Goal: Communication & Community: Share content

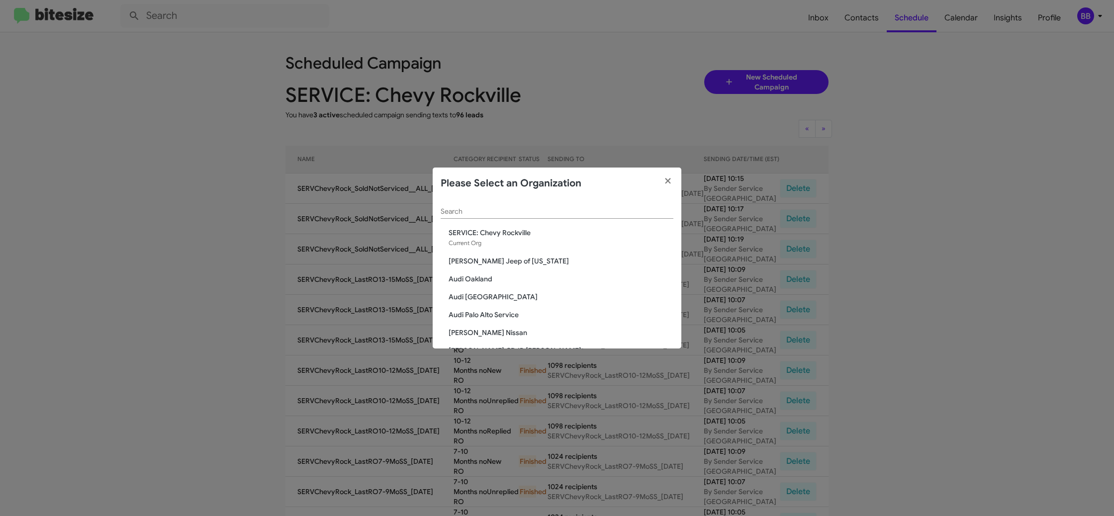
click at [497, 212] on input "Search" at bounding box center [557, 212] width 233 height 8
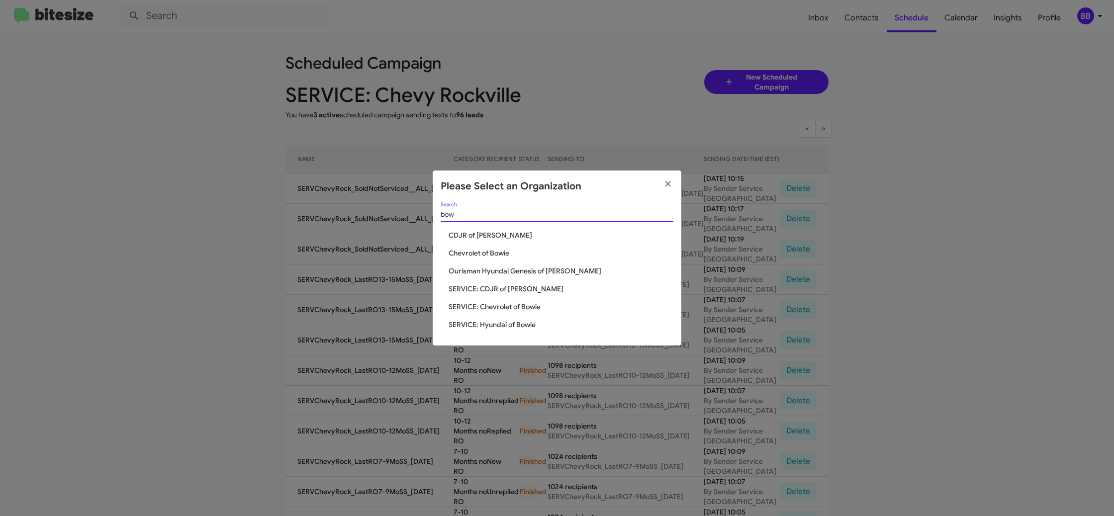
type input "bow"
click at [479, 253] on span "Chevrolet of Bowie" at bounding box center [561, 253] width 225 height 10
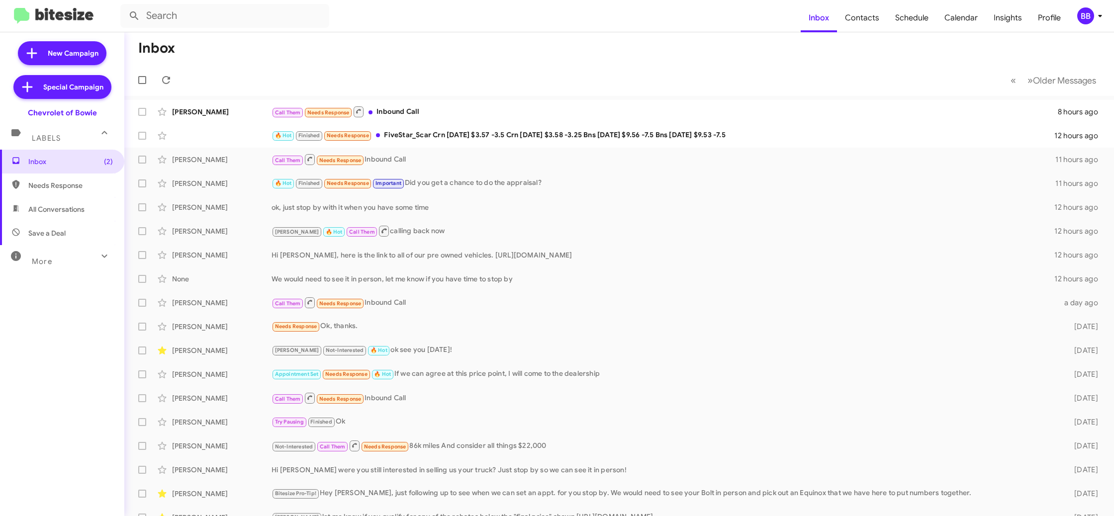
click at [1091, 14] on div "BB" at bounding box center [1086, 15] width 17 height 17
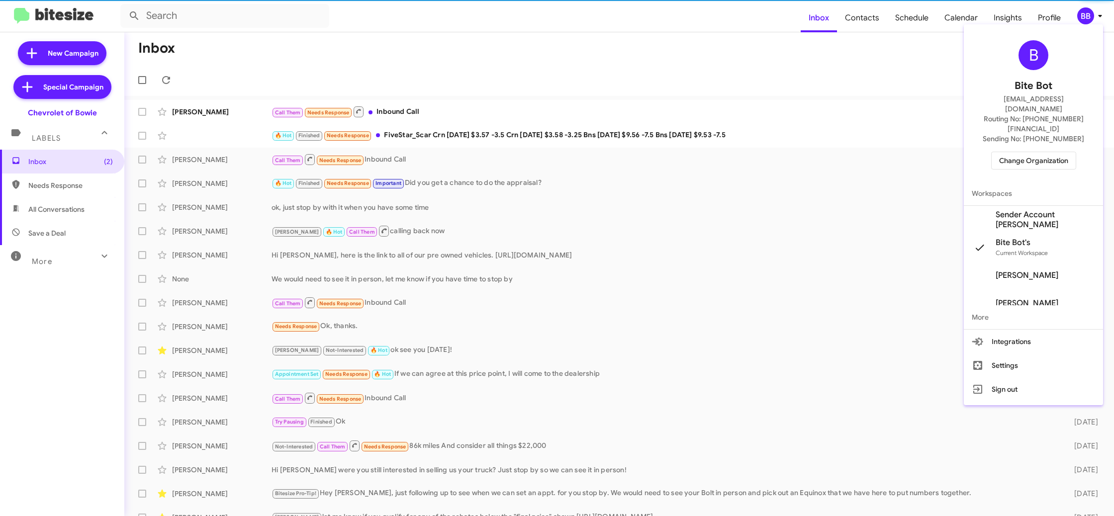
click at [1021, 210] on span "Sender Account Chevy Bowie's" at bounding box center [1045, 220] width 99 height 20
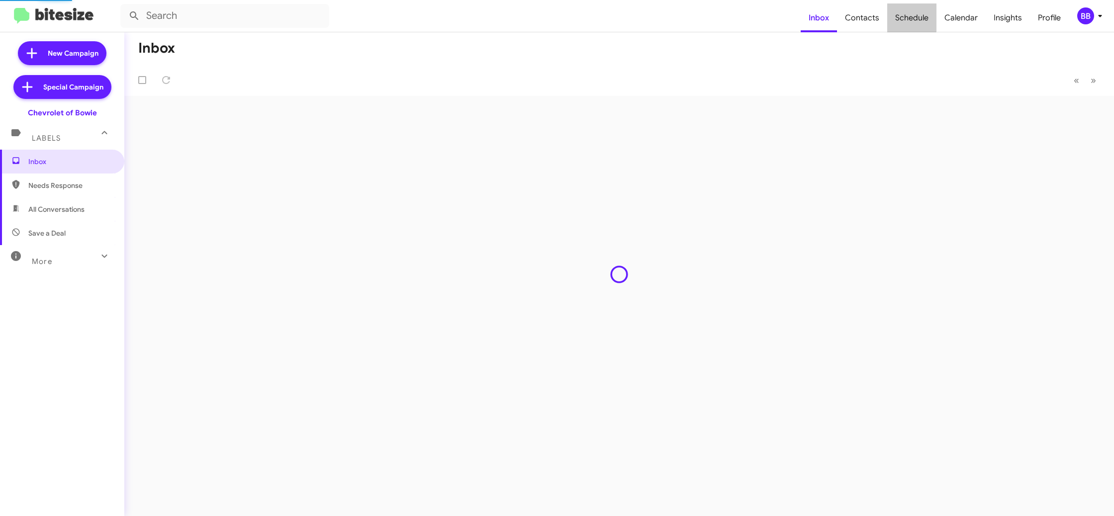
click at [911, 15] on span "Schedule" at bounding box center [911, 17] width 49 height 29
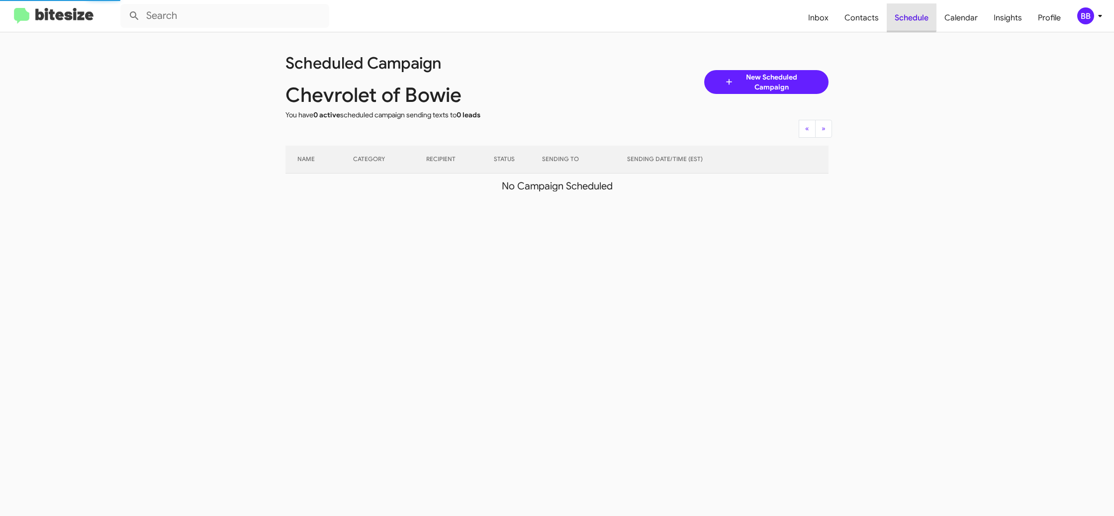
drag, startPoint x: 0, startPoint y: 0, endPoint x: 911, endPoint y: 15, distance: 911.0
click at [911, 15] on span "Schedule" at bounding box center [912, 17] width 50 height 29
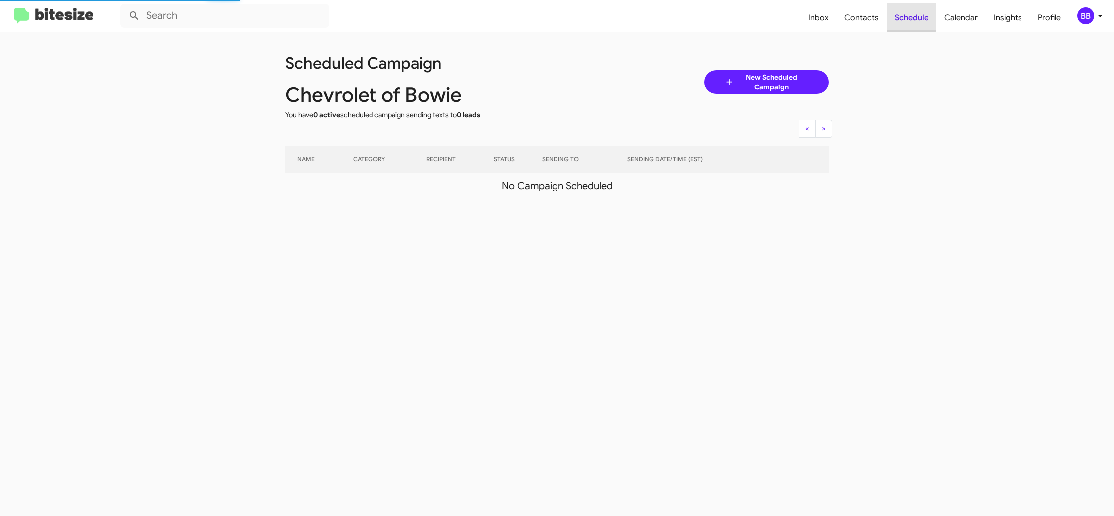
click at [911, 15] on span "Schedule" at bounding box center [912, 17] width 50 height 29
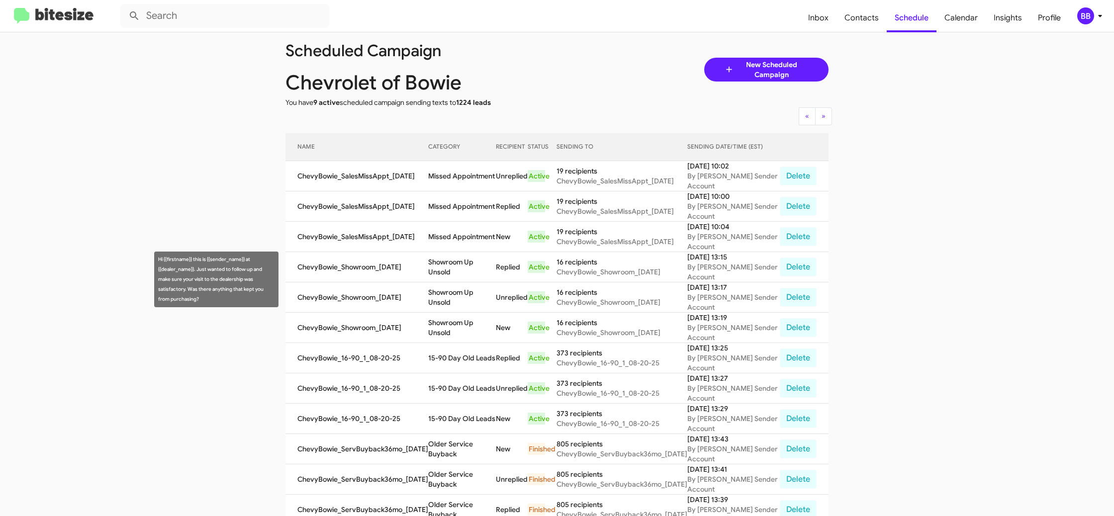
scroll to position [17, 0]
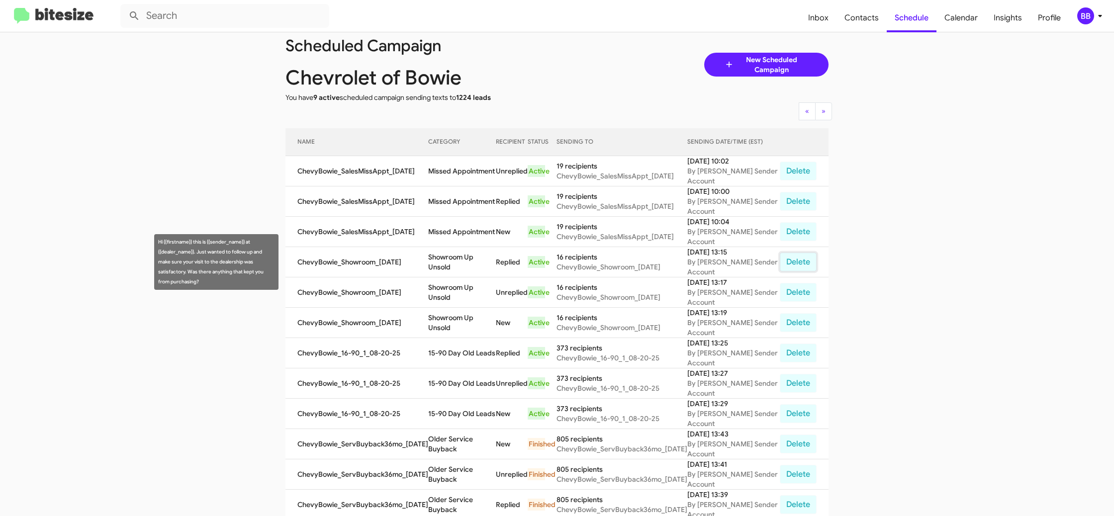
click at [803, 263] on button "Delete" at bounding box center [798, 262] width 37 height 19
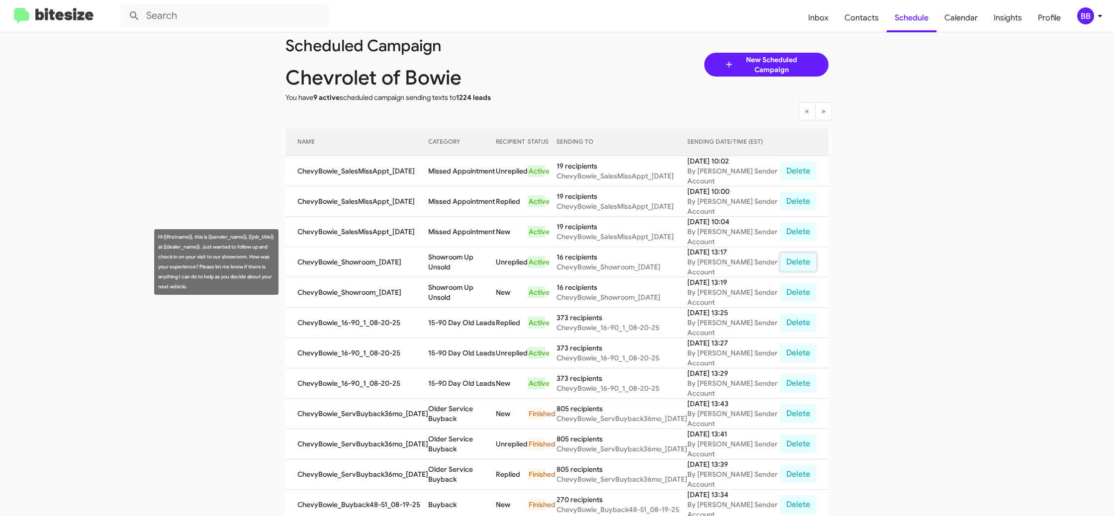
click at [803, 263] on button "Delete" at bounding box center [798, 262] width 37 height 19
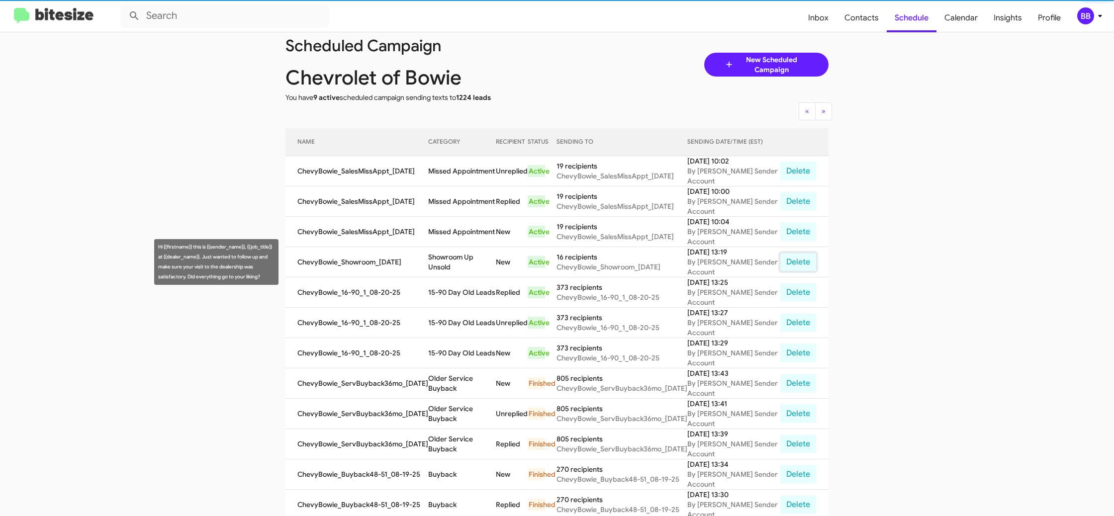
click at [803, 263] on button "Delete" at bounding box center [798, 262] width 37 height 19
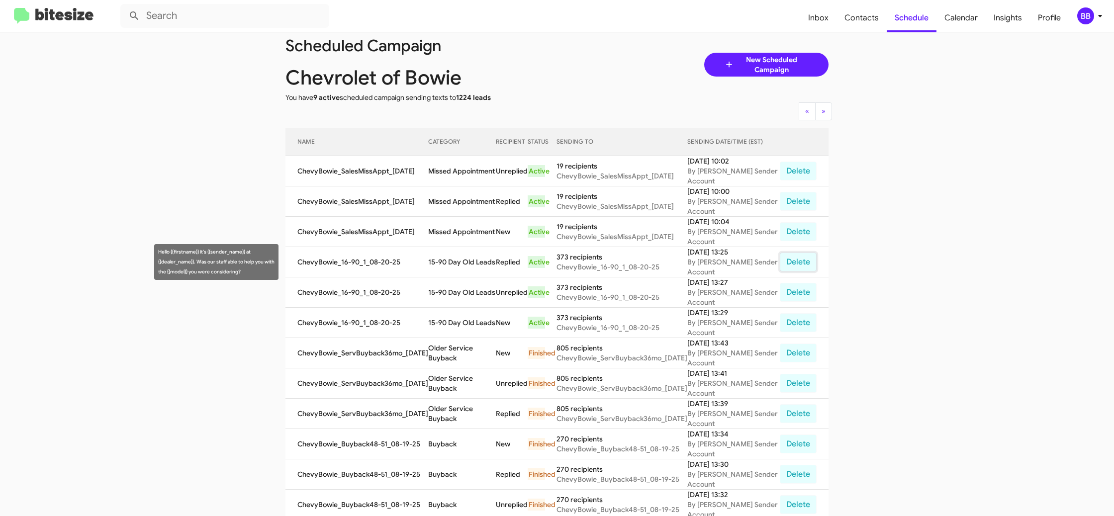
click at [803, 263] on button "Delete" at bounding box center [798, 262] width 37 height 19
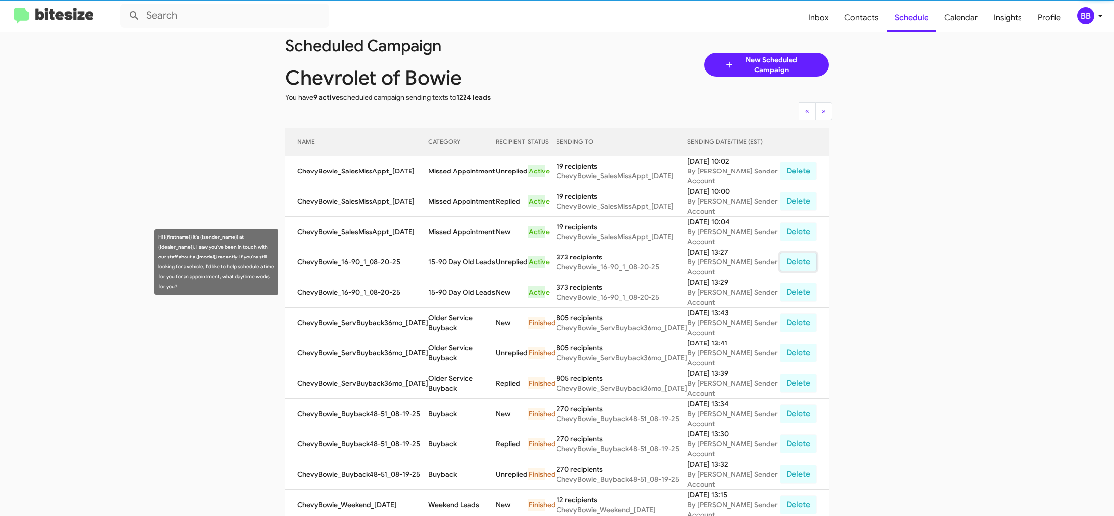
click at [803, 263] on button "Delete" at bounding box center [798, 262] width 37 height 19
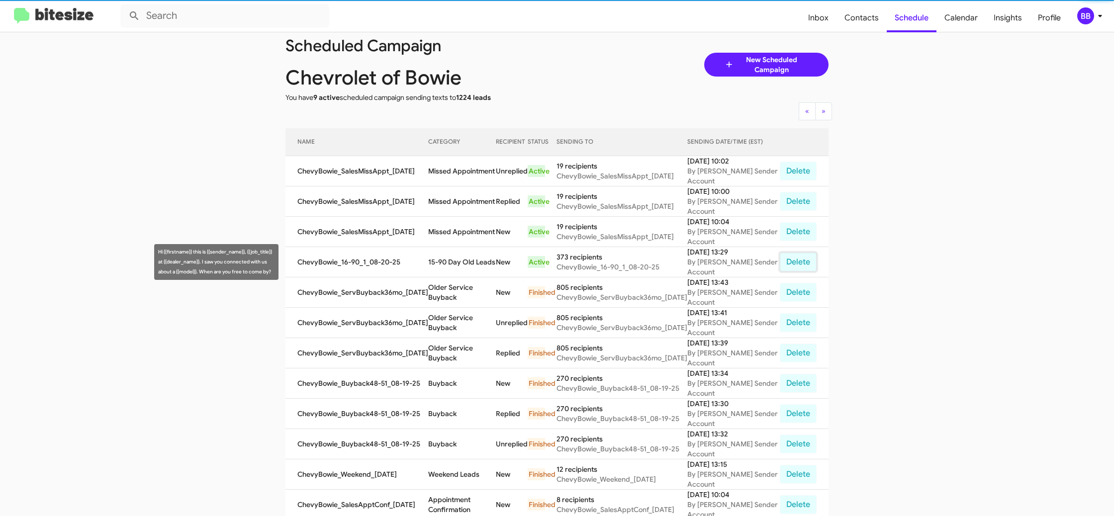
click at [803, 263] on button "Delete" at bounding box center [798, 262] width 37 height 19
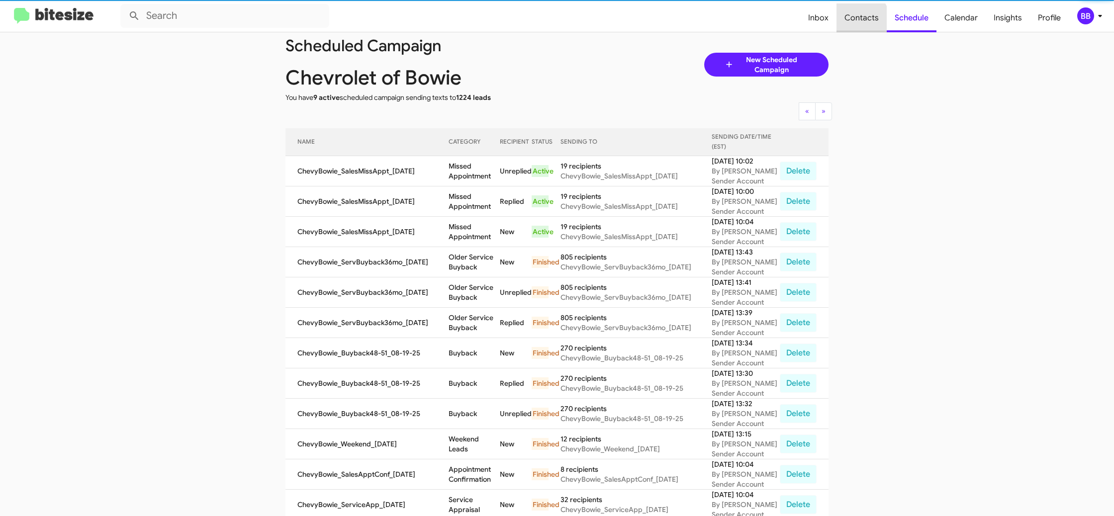
click at [858, 21] on span "Contacts" at bounding box center [862, 17] width 50 height 29
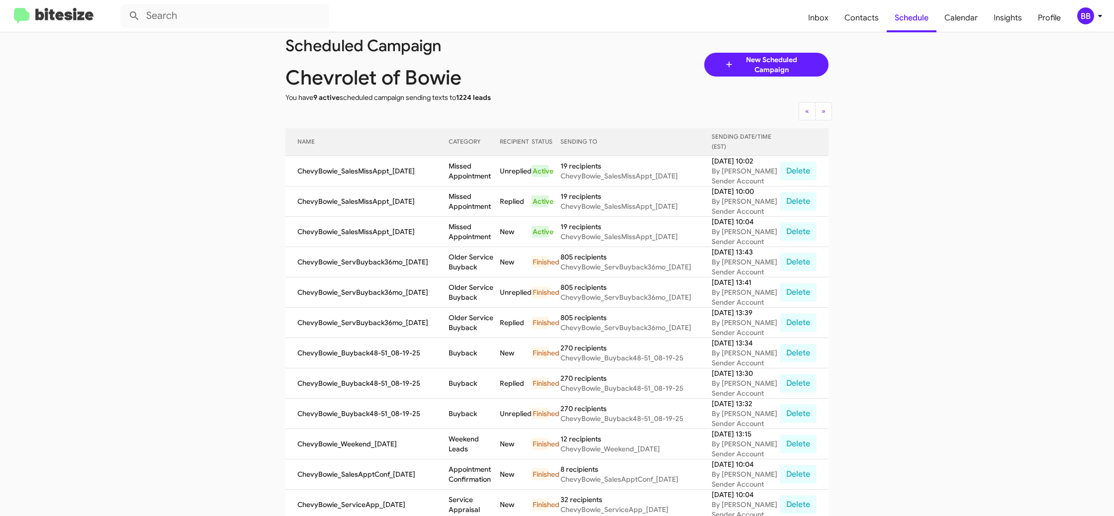
type input "in:groups"
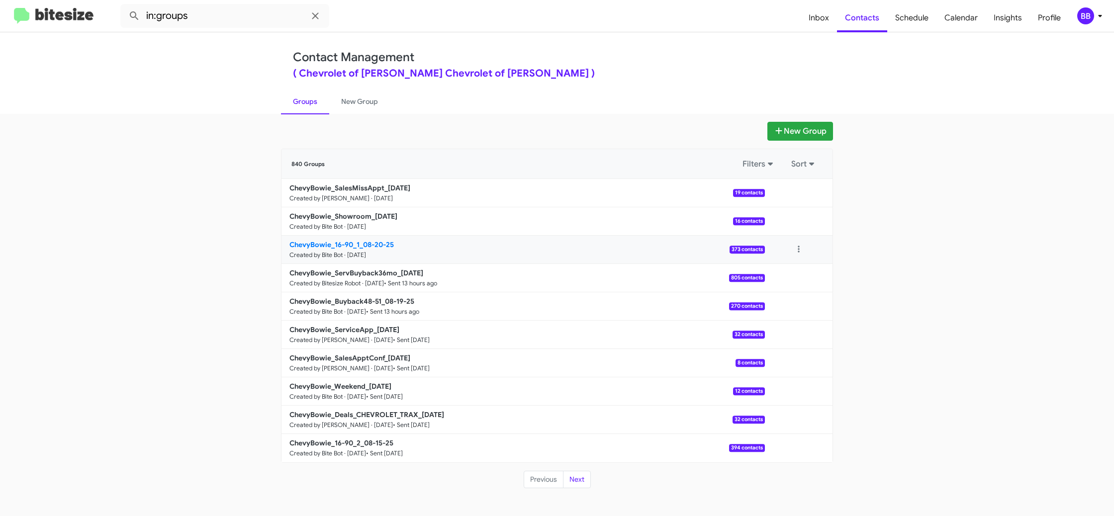
click at [359, 245] on b "ChevyBowie_16-90_1_08-20-25" at bounding box center [342, 244] width 104 height 9
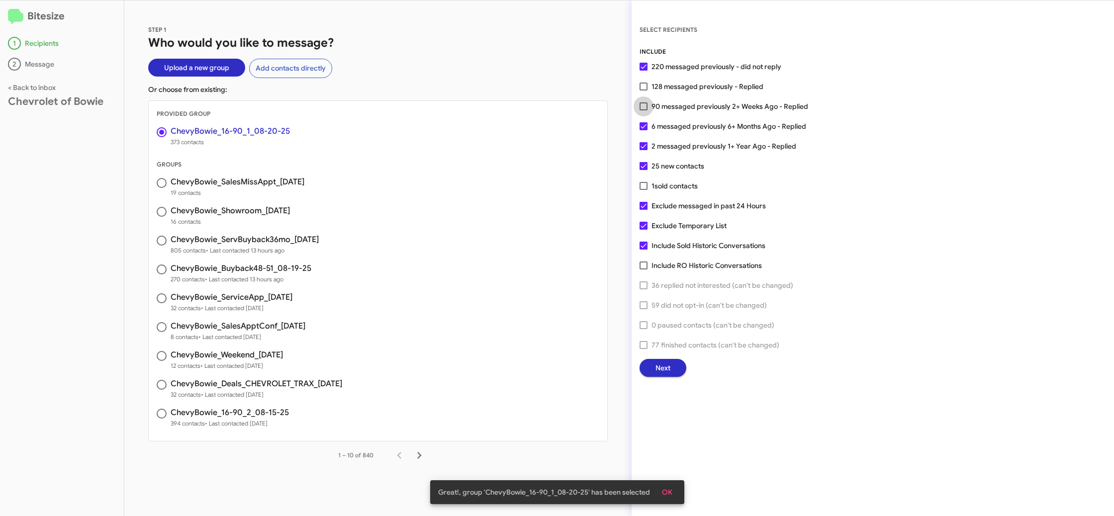
click at [658, 102] on span "90 messaged previously 2+ Weeks Ago - Replied" at bounding box center [730, 106] width 157 height 12
click at [644, 110] on input "90 messaged previously 2+ Weeks Ago - Replied" at bounding box center [643, 110] width 0 height 0
checkbox input "true"
click at [668, 228] on span "Exclude Temporary List" at bounding box center [689, 226] width 75 height 12
click at [644, 230] on input "Exclude Temporary List" at bounding box center [643, 230] width 0 height 0
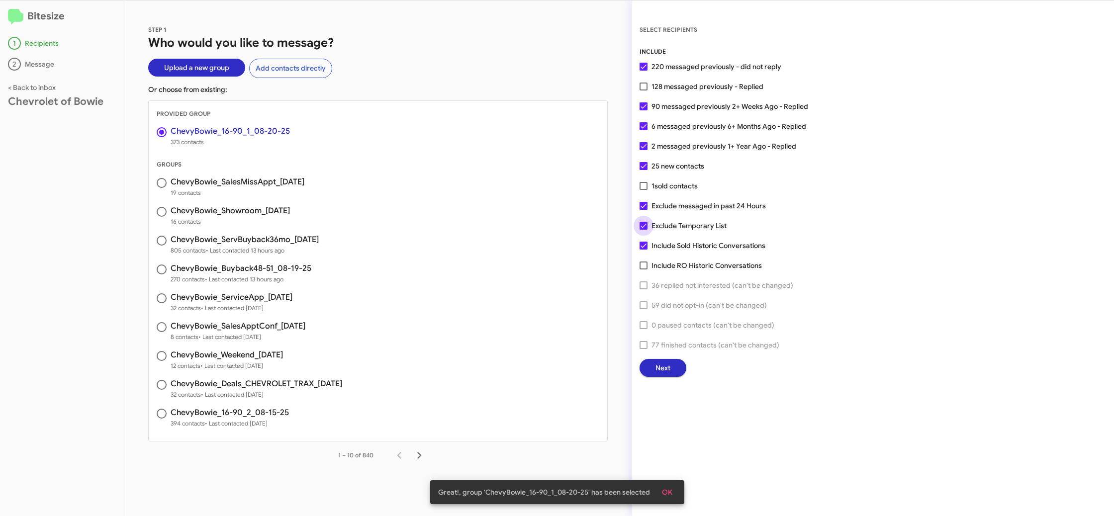
checkbox input "false"
click at [665, 372] on span "Next" at bounding box center [663, 368] width 15 height 18
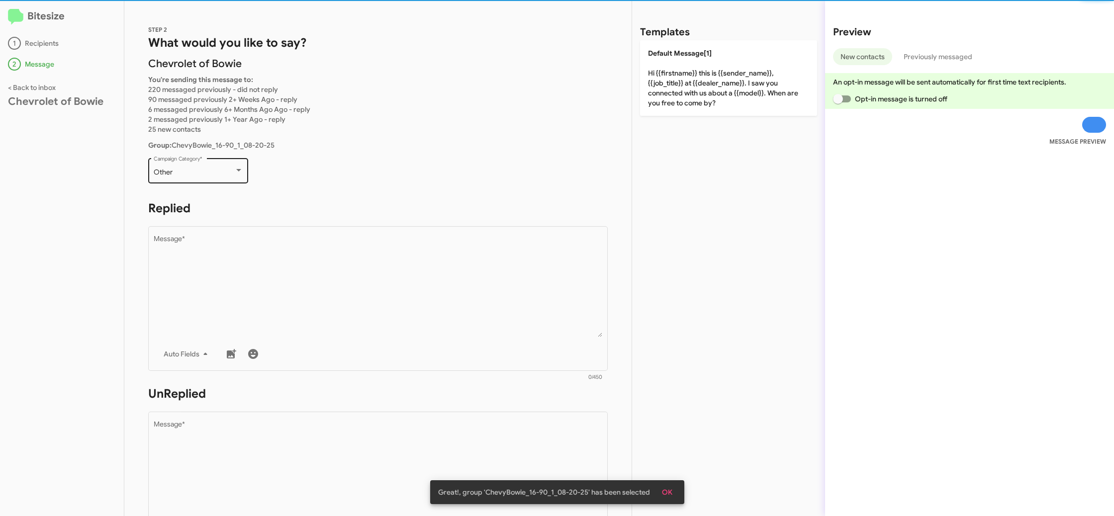
click at [203, 167] on div "Other Campaign Category *" at bounding box center [199, 169] width 90 height 27
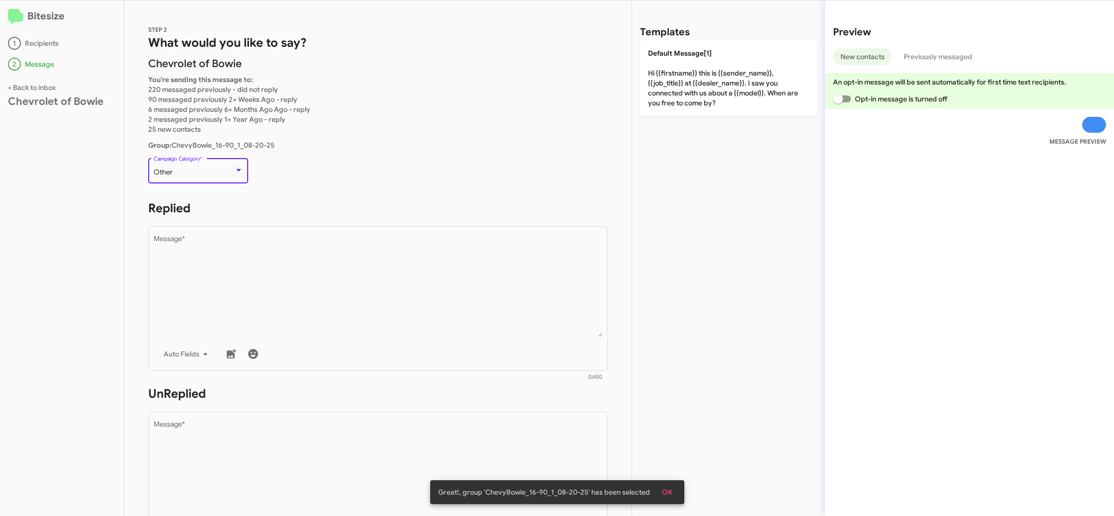
scroll to position [21, 0]
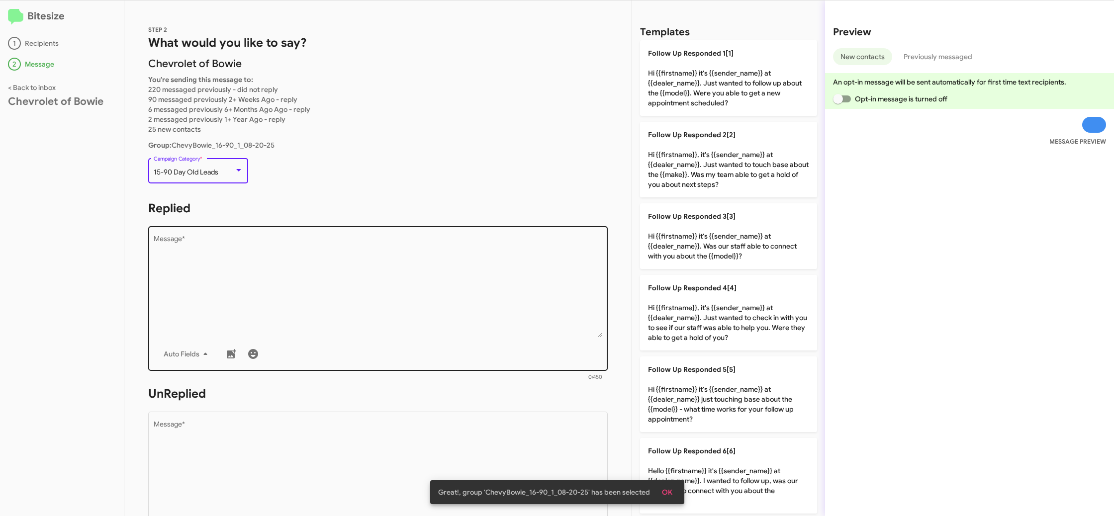
click at [418, 277] on textarea "Message *" at bounding box center [378, 286] width 449 height 101
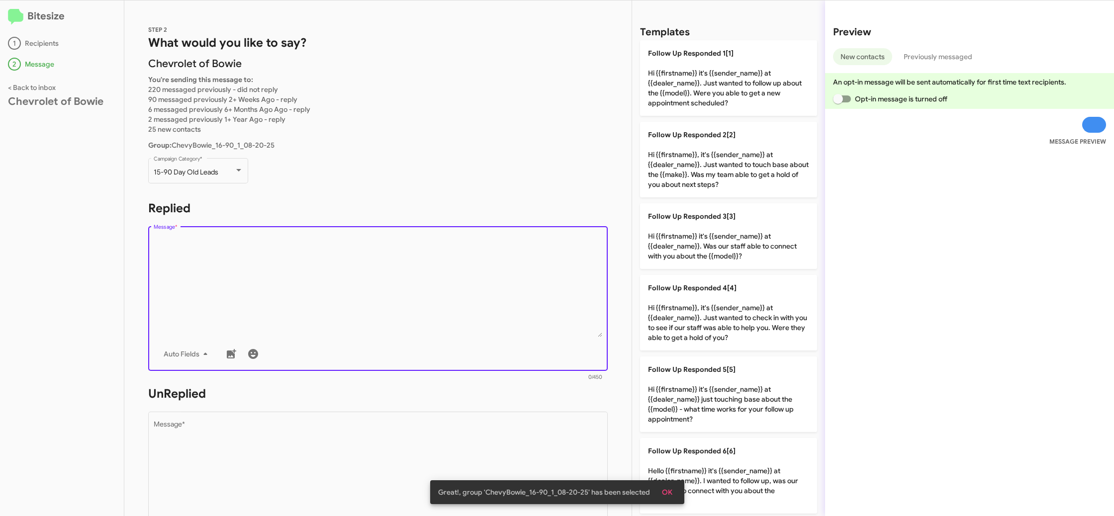
drag, startPoint x: 418, startPoint y: 277, endPoint x: 495, endPoint y: 246, distance: 83.0
click at [417, 277] on textarea "Message *" at bounding box center [378, 286] width 449 height 101
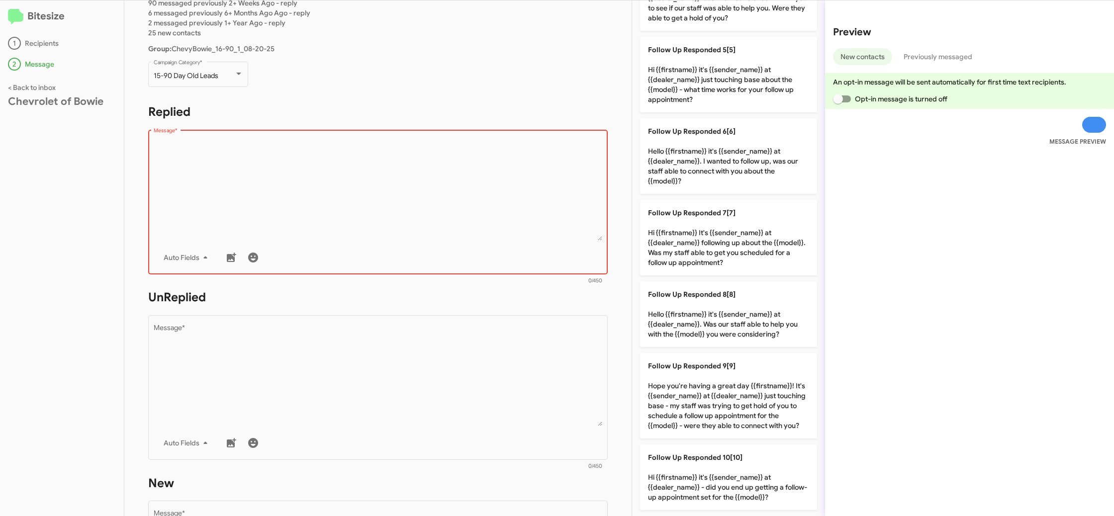
scroll to position [149, 0]
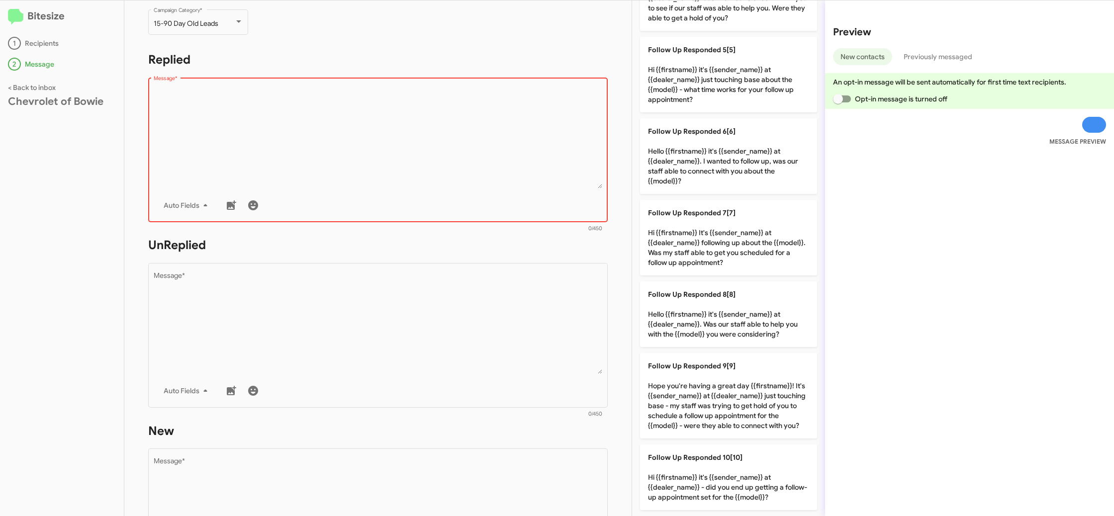
drag, startPoint x: 733, startPoint y: 458, endPoint x: 612, endPoint y: 413, distance: 128.7
click at [729, 456] on span "Follow Up Responded 10[10]" at bounding box center [695, 457] width 95 height 9
type textarea "Hi {{firstname}} it's {{sender_name}} at {{dealer_name}} - did you end up getti…"
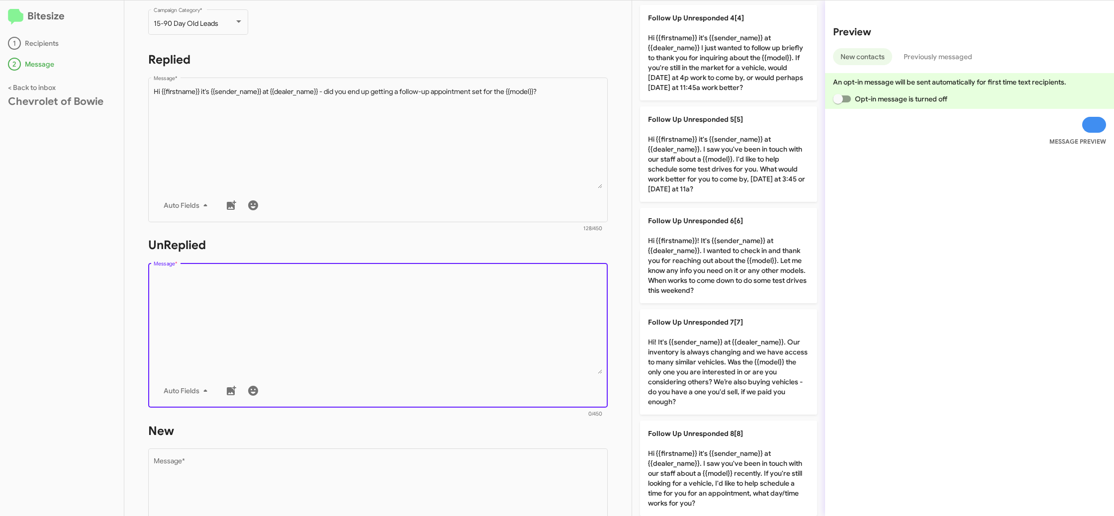
click at [441, 326] on textarea "Message *" at bounding box center [378, 323] width 449 height 101
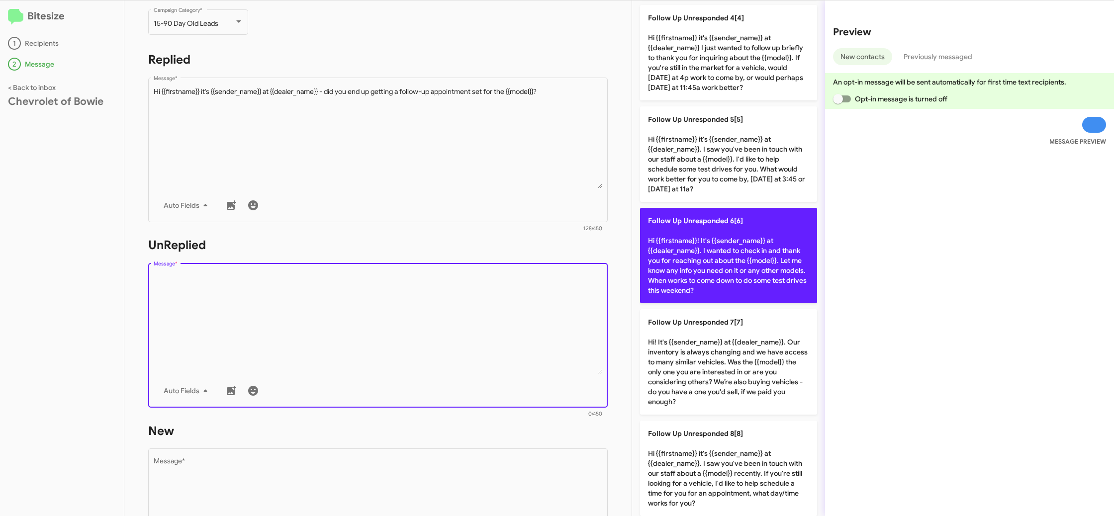
drag, startPoint x: 441, startPoint y: 326, endPoint x: 651, endPoint y: 306, distance: 210.9
click at [452, 325] on textarea "Message *" at bounding box center [378, 323] width 449 height 101
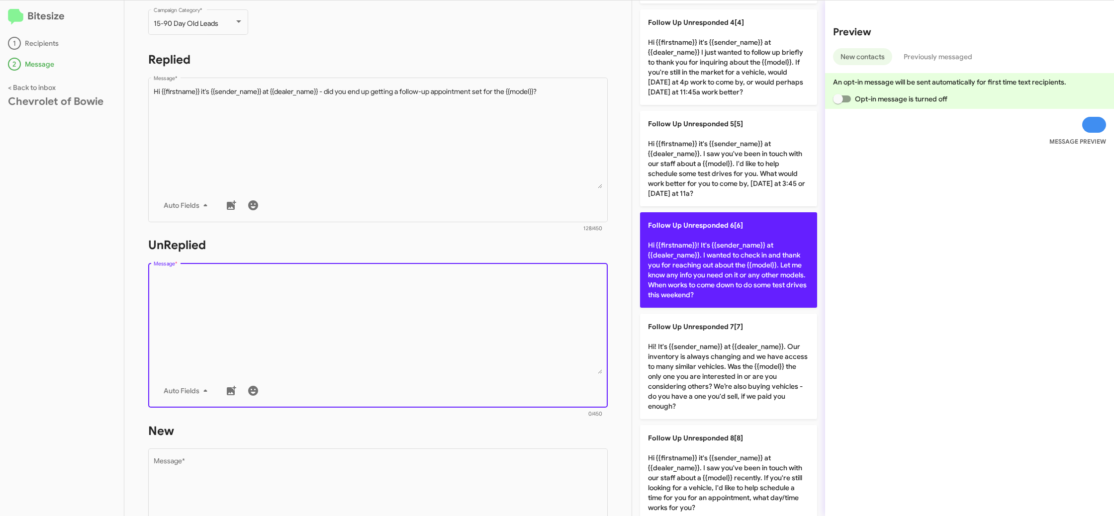
scroll to position [314, 0]
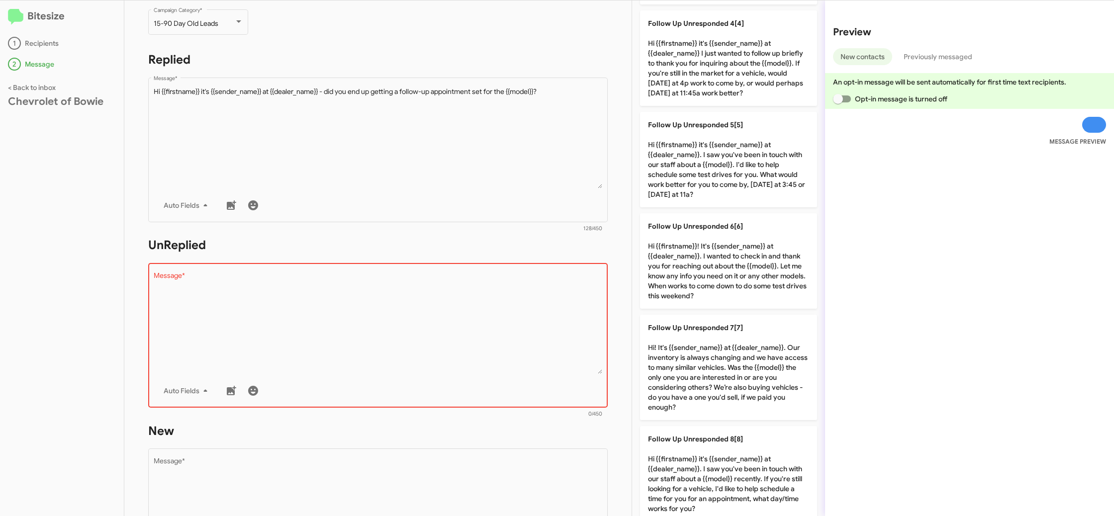
drag, startPoint x: 690, startPoint y: 272, endPoint x: 529, endPoint y: 273, distance: 160.7
click at [681, 271] on p "Follow Up Unresponded 6[6] Hi {{firstname}}! It's {{sender_name}} at {{dealer_n…" at bounding box center [728, 261] width 177 height 96
type textarea "Hi {{firstname}}! It's {{sender_name}} at {{dealer_name}}. I wanted to check in…"
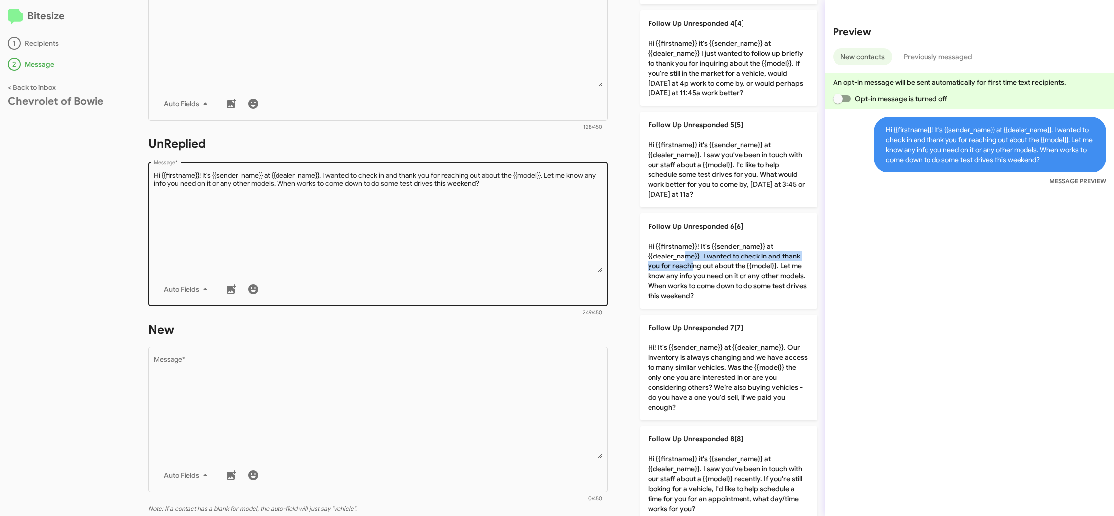
scroll to position [366, 0]
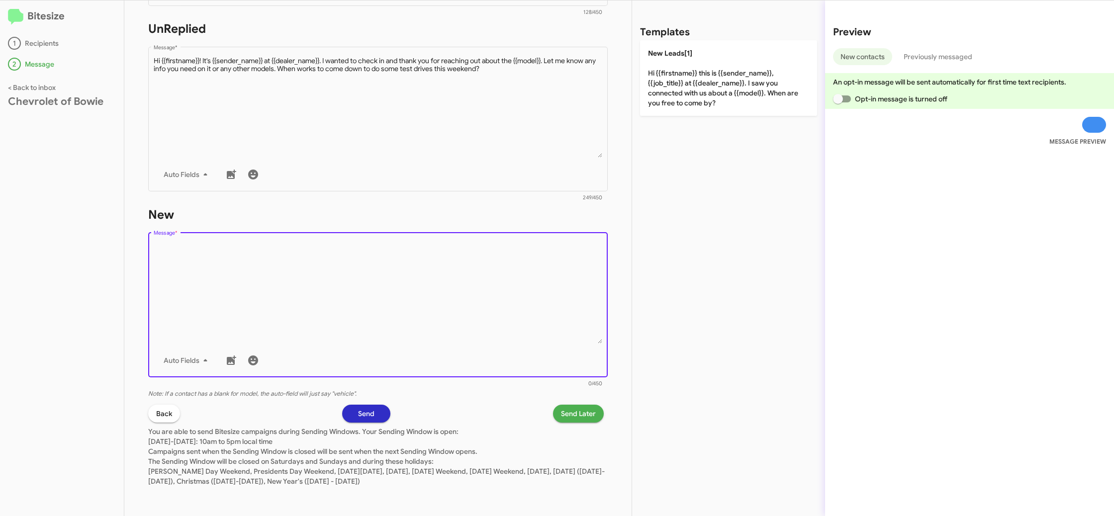
click at [527, 315] on textarea "Message *" at bounding box center [378, 292] width 449 height 101
drag, startPoint x: 537, startPoint y: 295, endPoint x: 694, endPoint y: 137, distance: 223.0
click at [552, 278] on textarea "Message *" at bounding box center [378, 292] width 449 height 101
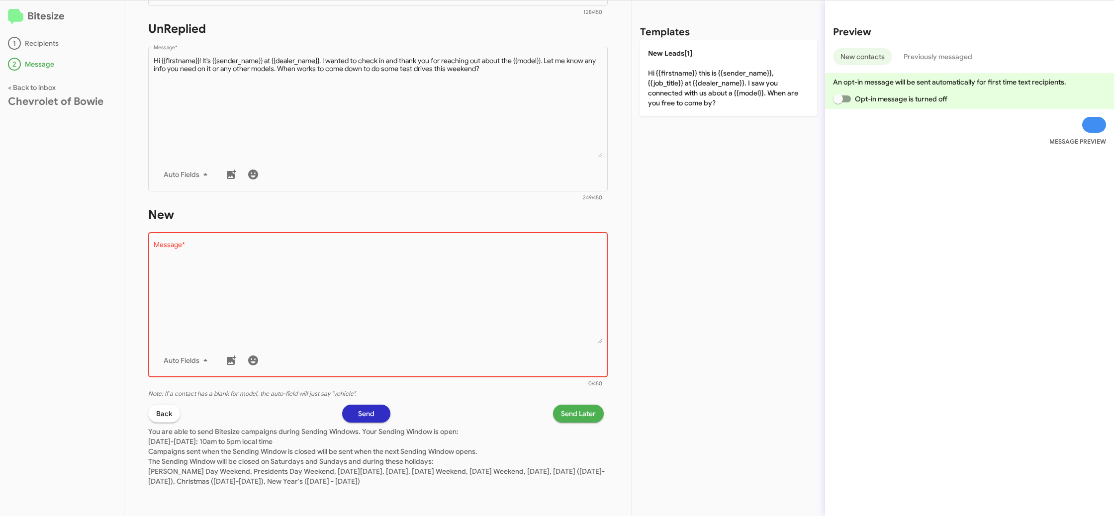
drag, startPoint x: 693, startPoint y: 95, endPoint x: 581, endPoint y: 305, distance: 238.6
click at [690, 95] on p "New Leads[1] Hi {{firstname}} this is {{sender_name}}, {{job_title}} at {{deale…" at bounding box center [728, 78] width 177 height 76
type textarea "Hi {{firstname}} this is {{sender_name}}, {{job_title}} at {{dealer_name}}. I s…"
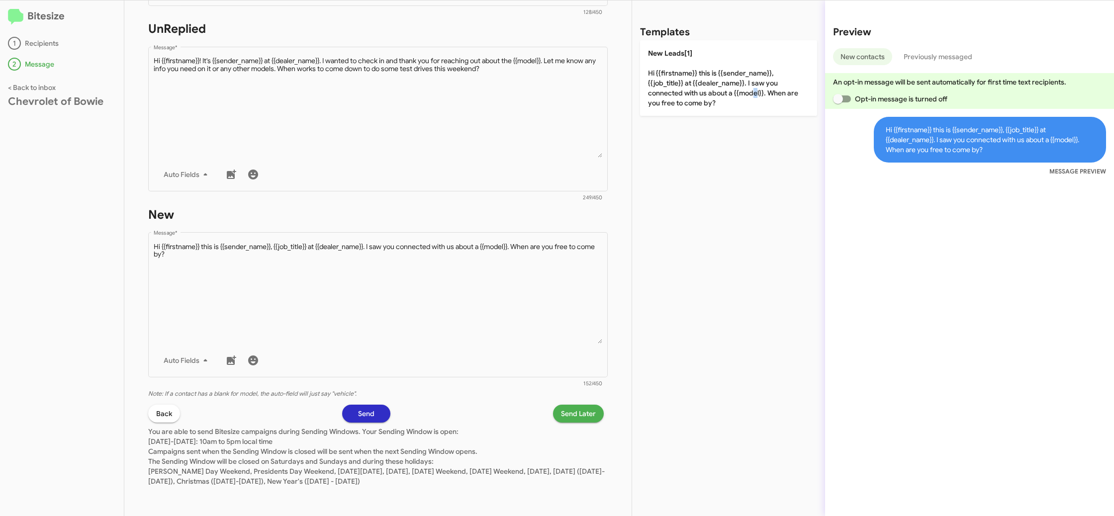
click at [564, 412] on span "Send Later" at bounding box center [578, 414] width 35 height 18
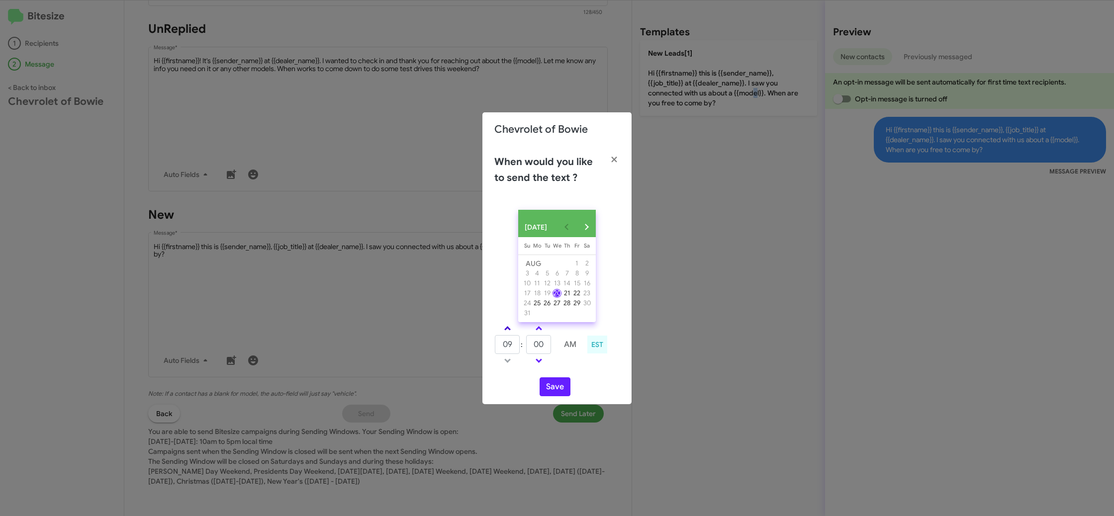
click at [506, 333] on span at bounding box center [507, 329] width 6 height 6
type input "11"
click at [543, 347] on input "00" at bounding box center [538, 344] width 25 height 19
type input "03"
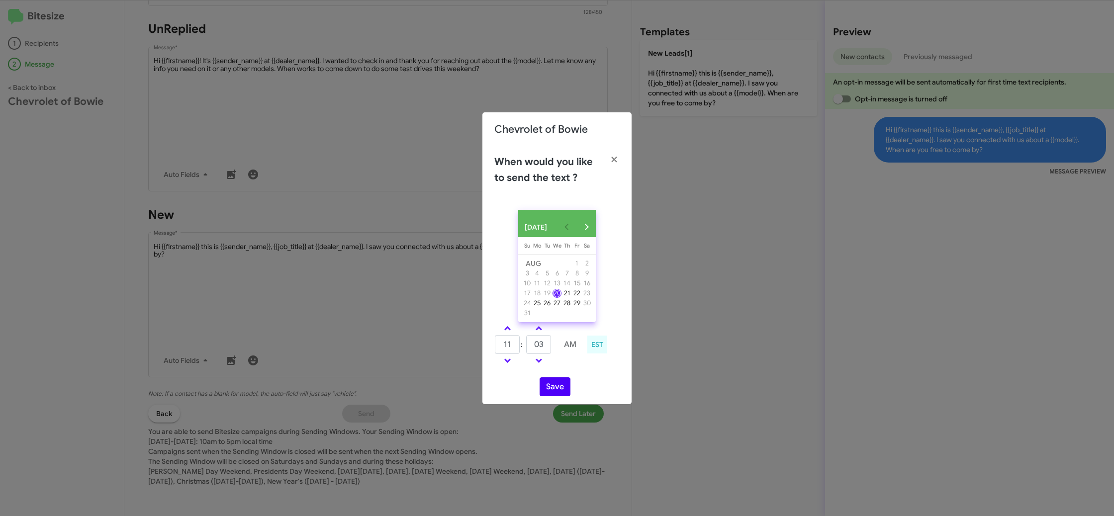
drag, startPoint x: 577, startPoint y: 368, endPoint x: 562, endPoint y: 387, distance: 24.1
click at [576, 367] on td at bounding box center [570, 361] width 26 height 12
click at [561, 391] on button "Save" at bounding box center [555, 387] width 31 height 19
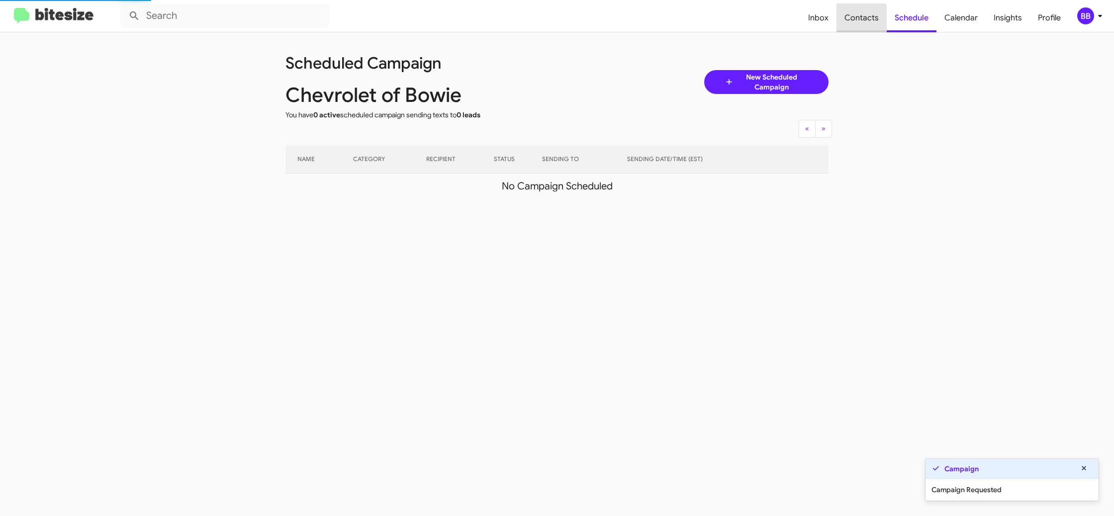
click at [861, 28] on span "Contacts" at bounding box center [862, 17] width 50 height 29
type input "in:groups"
click at [861, 28] on span "Contacts" at bounding box center [862, 17] width 50 height 29
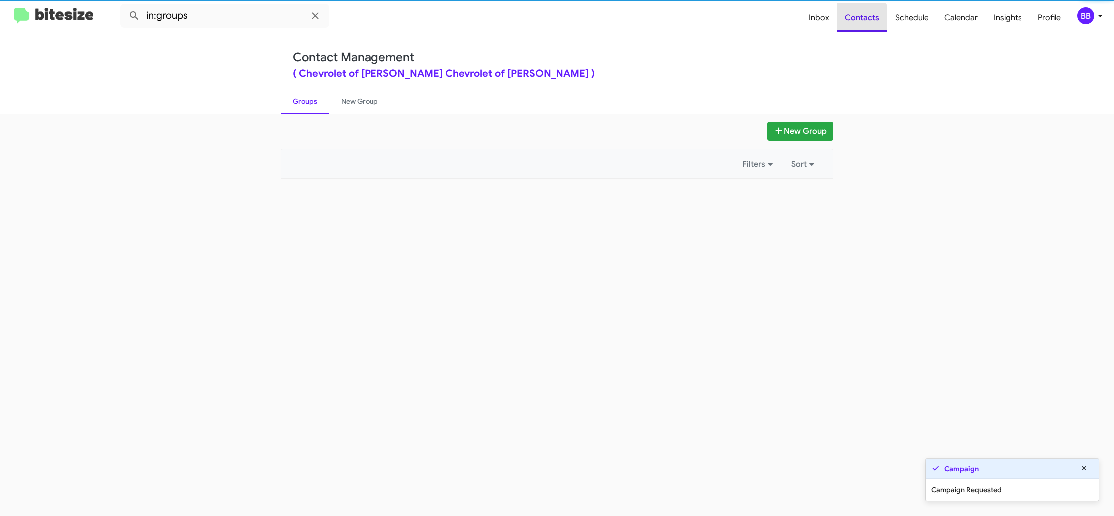
drag, startPoint x: 861, startPoint y: 28, endPoint x: 528, endPoint y: 137, distance: 350.0
click at [857, 27] on span "Contacts" at bounding box center [862, 17] width 50 height 29
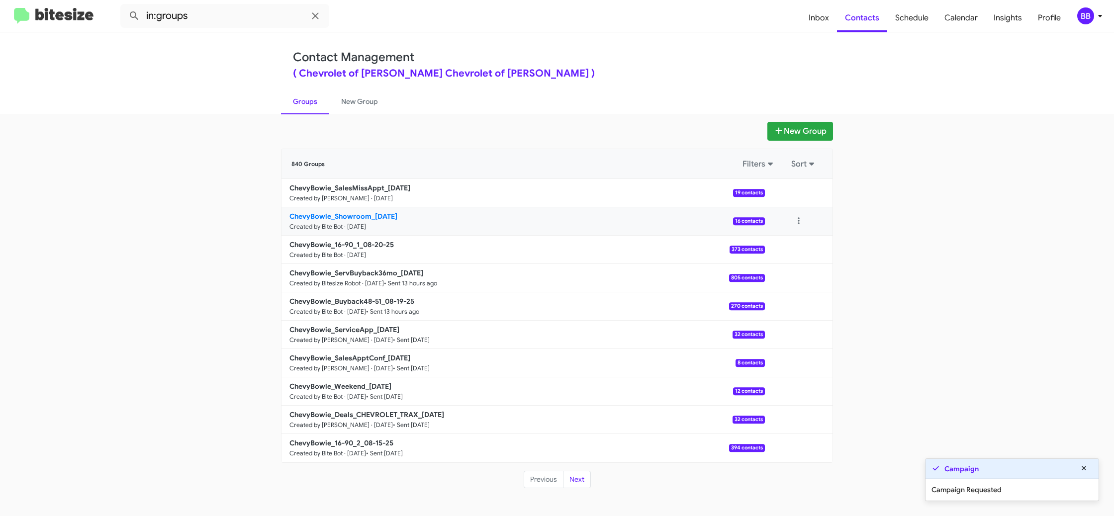
click at [364, 221] on link "ChevyBowie_Showroom_[DATE] Created by Bite Bot · [DATE] 16 contacts" at bounding box center [524, 221] width 484 height 28
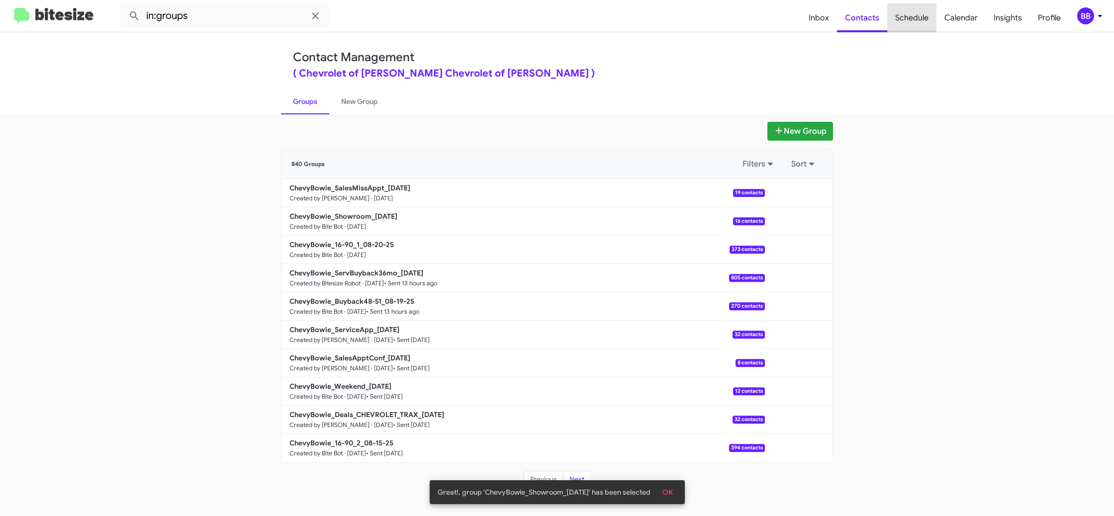
click at [923, 16] on span "Schedule" at bounding box center [911, 17] width 49 height 29
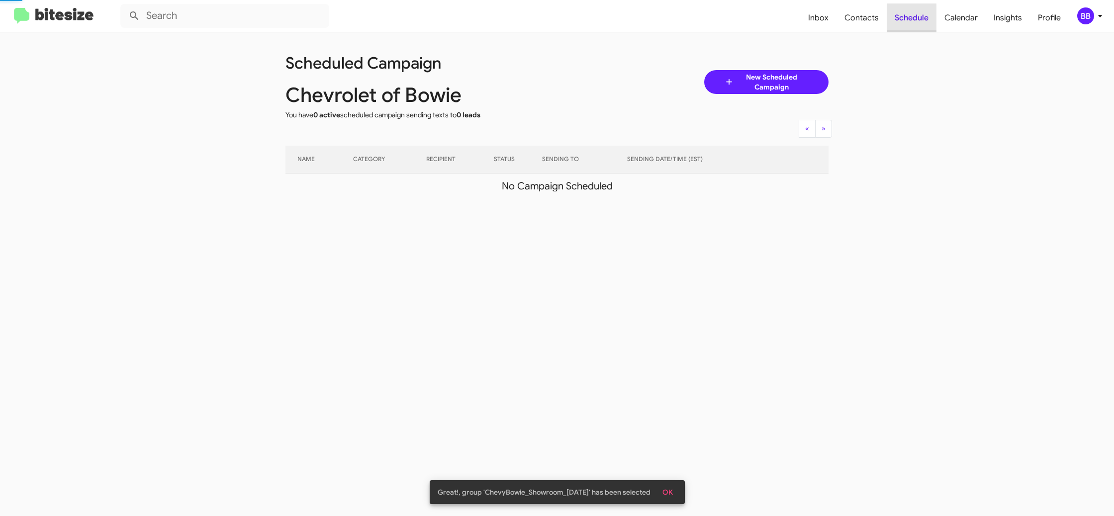
click at [923, 16] on span "Schedule" at bounding box center [912, 17] width 50 height 29
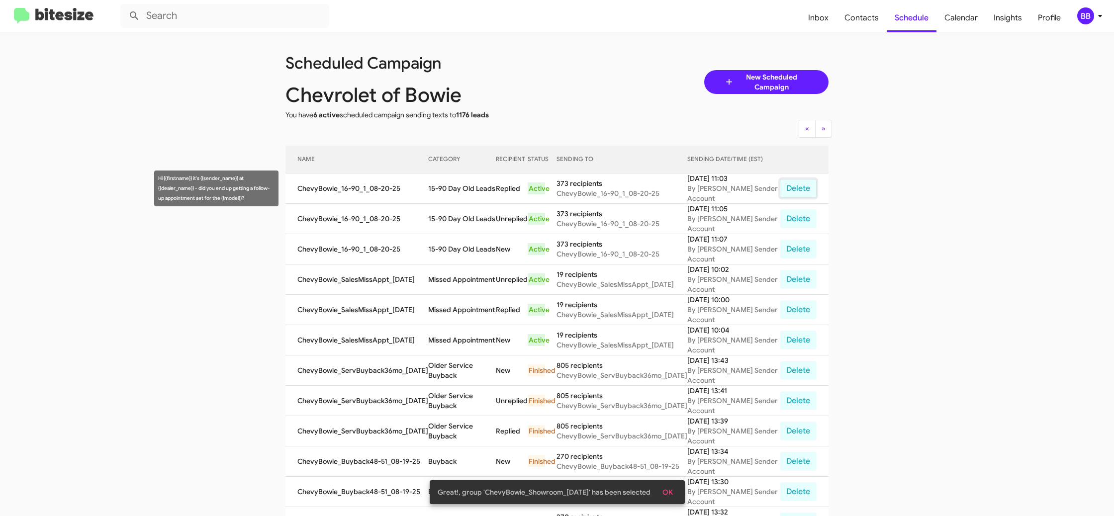
click at [805, 189] on button "Delete" at bounding box center [798, 188] width 37 height 19
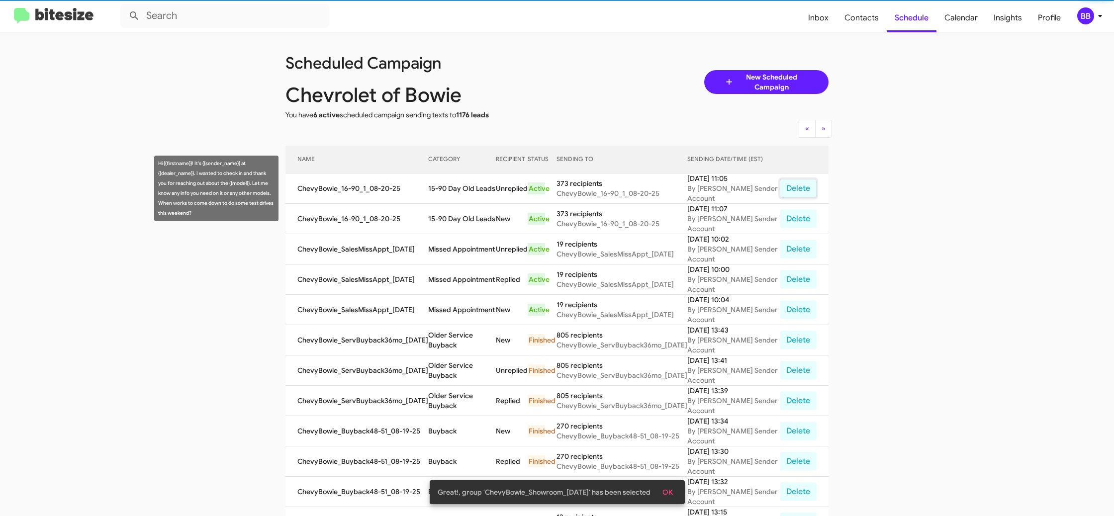
click at [805, 189] on button "Delete" at bounding box center [798, 188] width 37 height 19
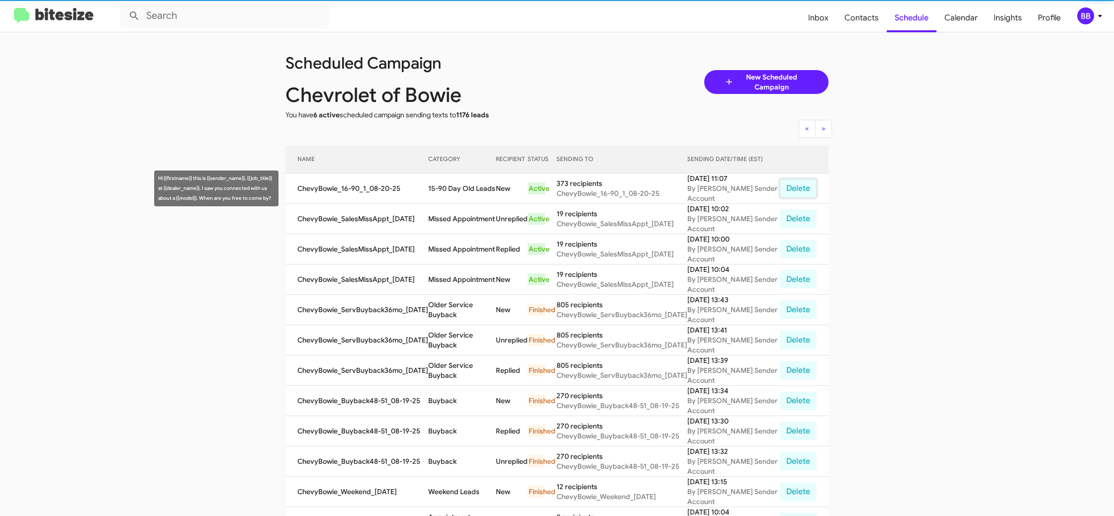
click at [805, 189] on button "Delete" at bounding box center [798, 188] width 37 height 19
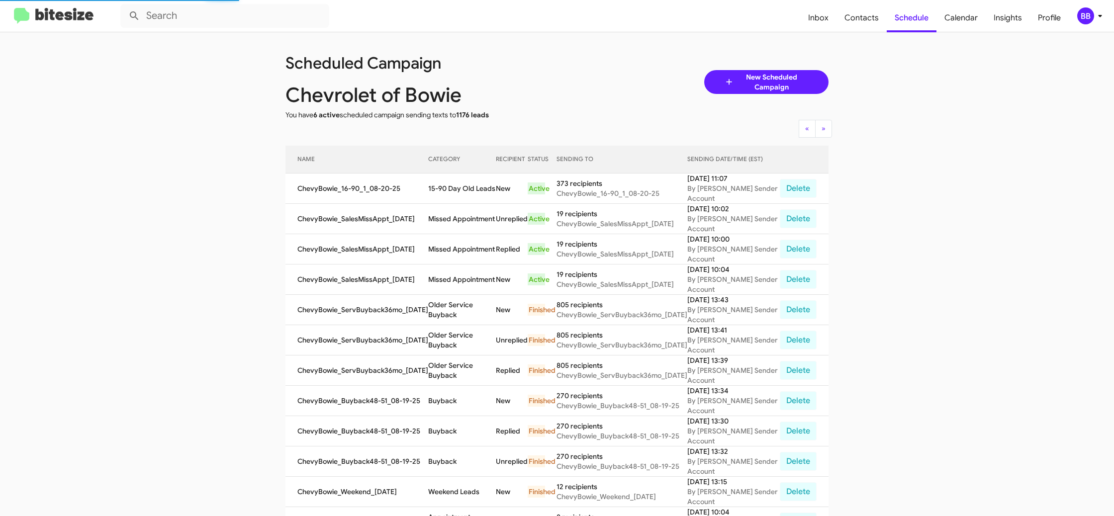
drag, startPoint x: 67, startPoint y: 513, endPoint x: 72, endPoint y: 514, distance: 5.0
click at [68, 513] on app-scheduler "Scheduled Campaign Chevrolet of [PERSON_NAME] You have 6 active scheduled campa…" at bounding box center [557, 412] width 1114 height 760
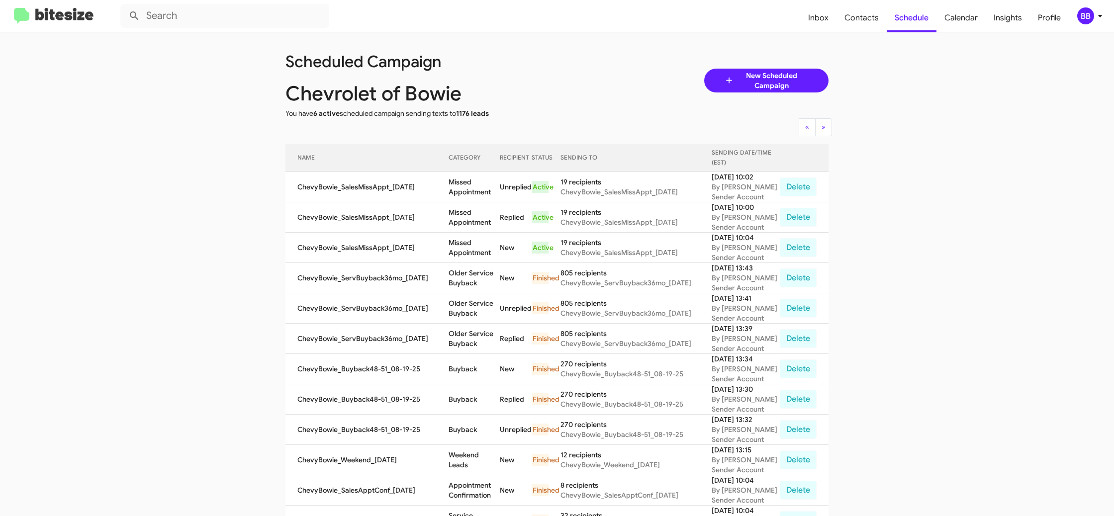
scroll to position [4, 0]
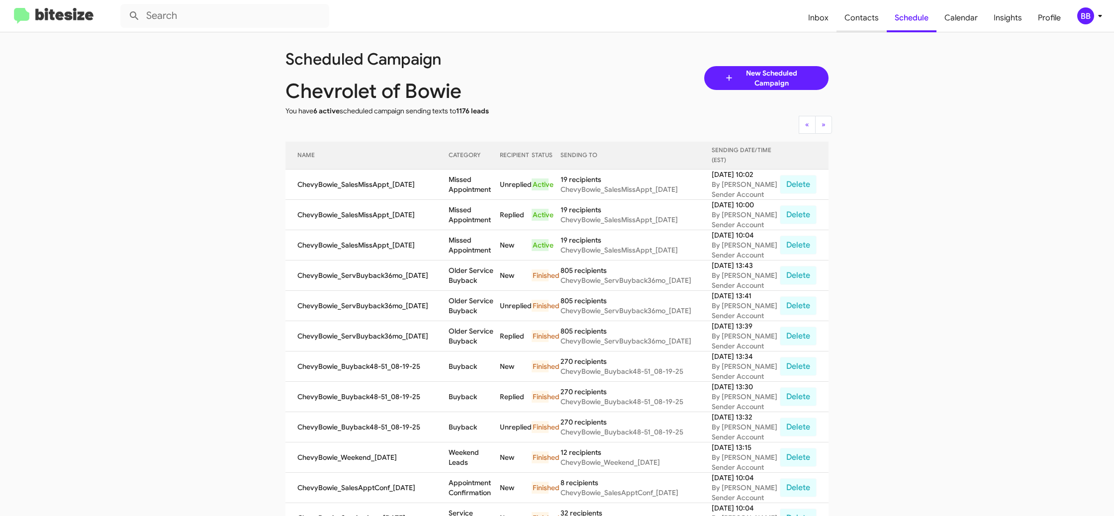
click at [863, 21] on span "Contacts" at bounding box center [862, 17] width 50 height 29
type input "in:groups"
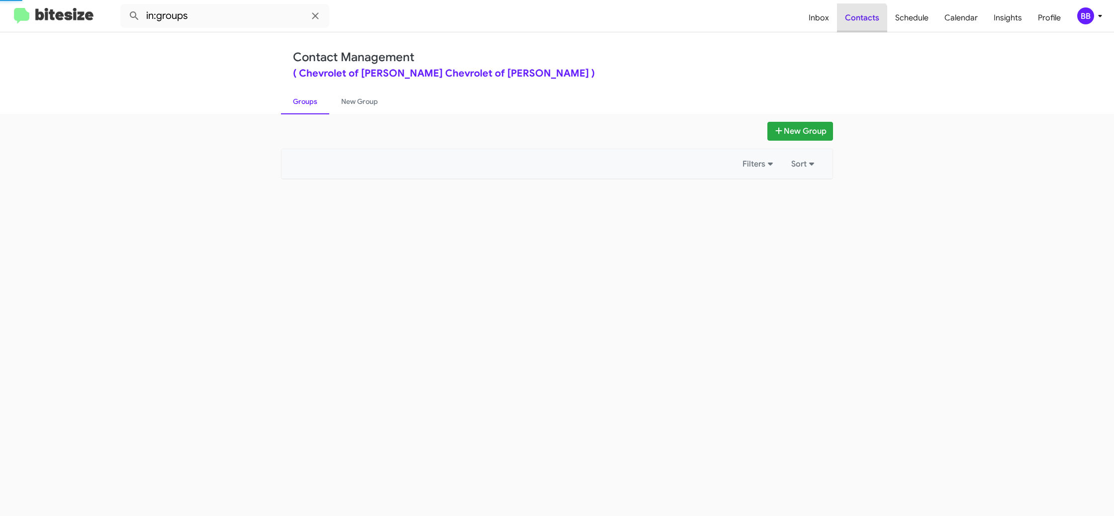
click at [863, 21] on span "Contacts" at bounding box center [862, 17] width 50 height 29
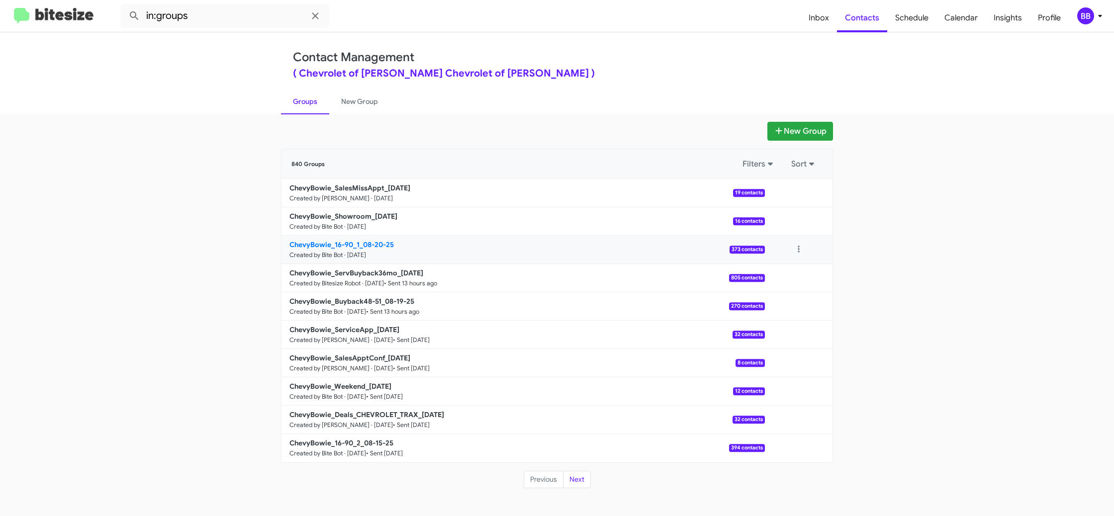
click at [376, 249] on link "ChevyBowie_16-90_1_08-20-25 Created by Bite Bot · [DATE] 373 contacts" at bounding box center [524, 250] width 484 height 28
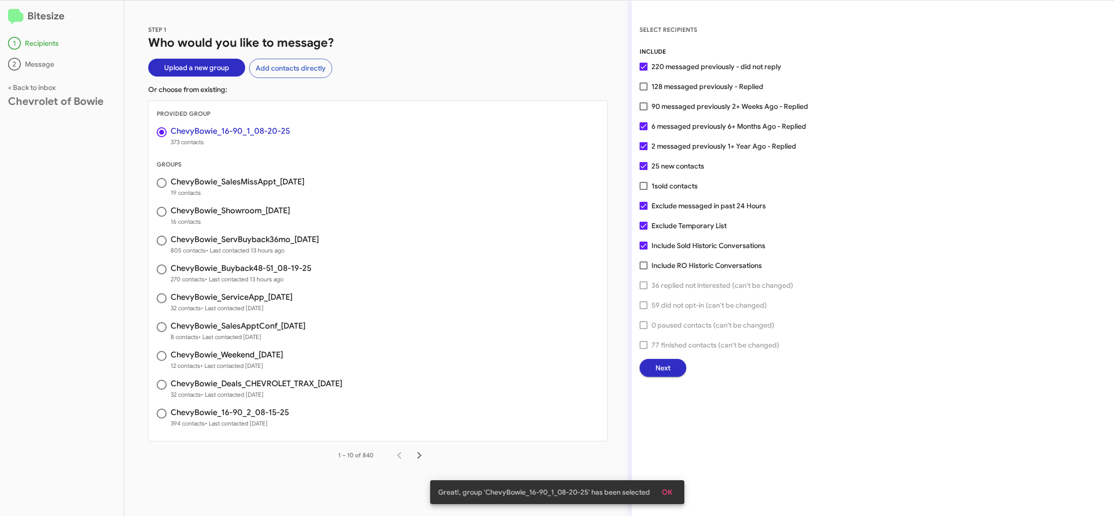
click at [663, 356] on div "INCLUDE 220 messaged previously - did not reply 128 messaged previously - Repli…" at bounding box center [873, 212] width 467 height 330
click at [662, 369] on span "Next" at bounding box center [663, 368] width 15 height 18
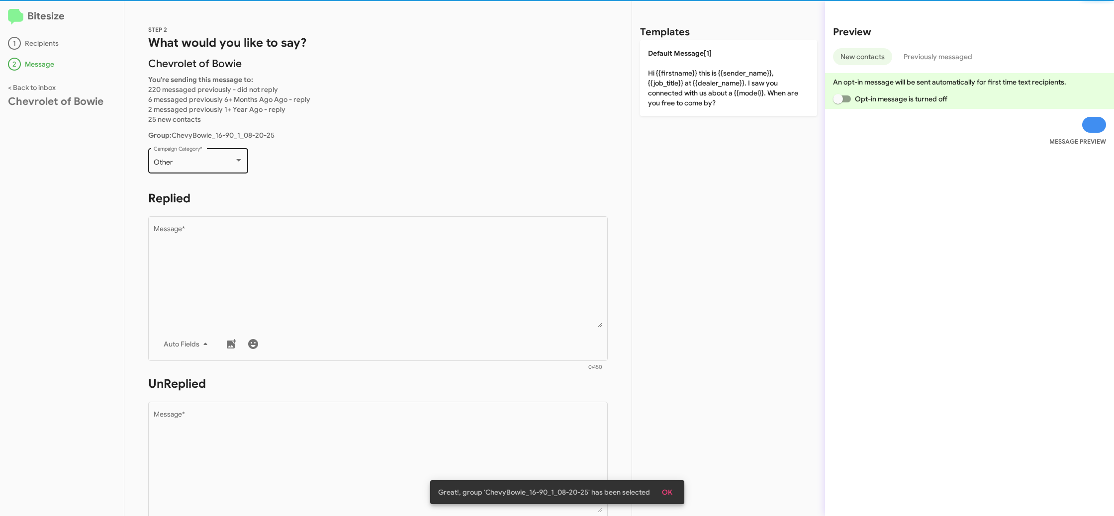
click at [217, 162] on div "Other" at bounding box center [194, 163] width 81 height 8
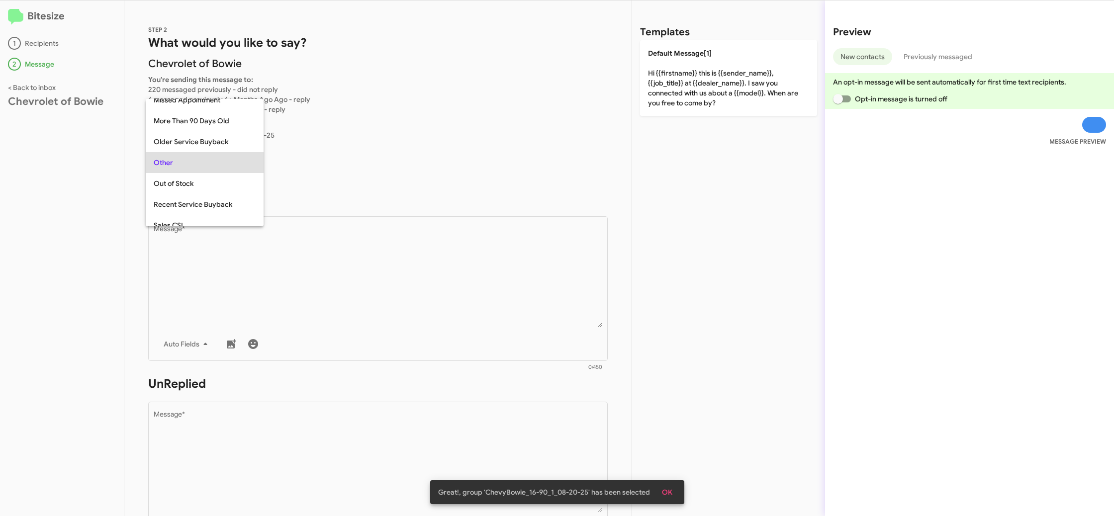
scroll to position [21, 0]
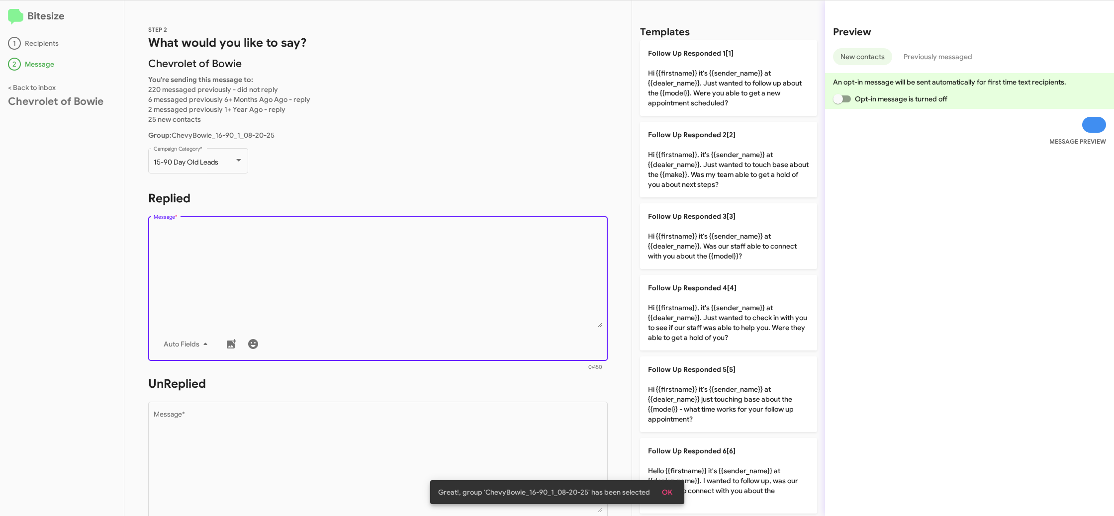
click at [423, 252] on textarea "Message *" at bounding box center [378, 276] width 449 height 101
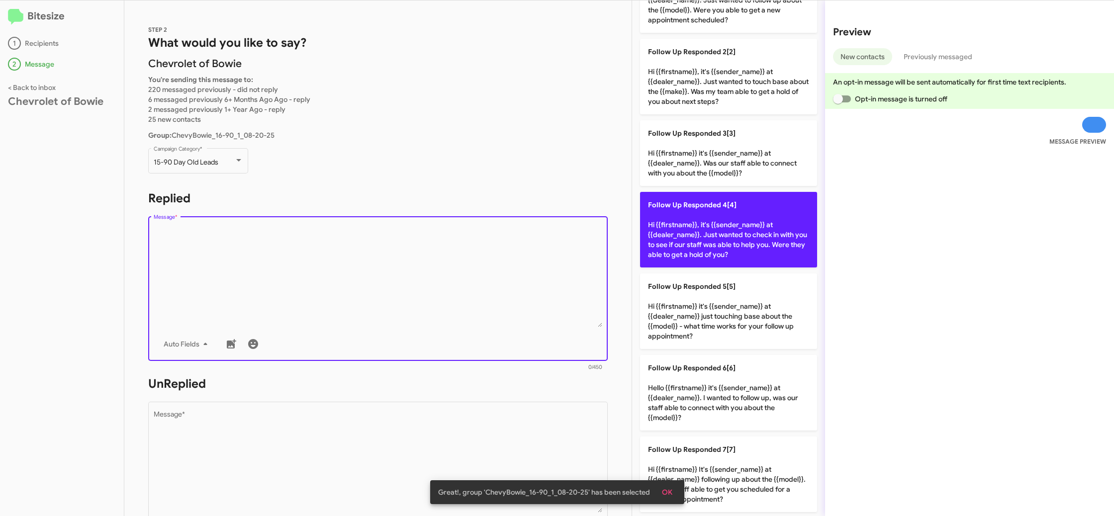
scroll to position [320, 0]
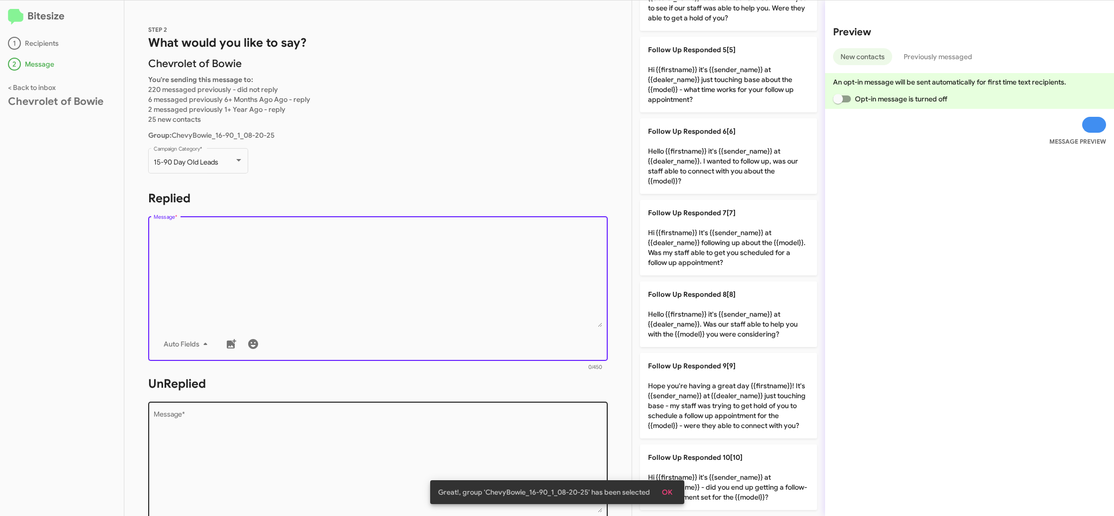
drag, startPoint x: 730, startPoint y: 320, endPoint x: 480, endPoint y: 447, distance: 280.8
click at [709, 327] on p "Follow Up Responded 8[8] Hello {{firstname}} it's {{sender_name}} at {{dealer_n…" at bounding box center [728, 315] width 177 height 66
type textarea "Hello {{firstname}} it's {{sender_name}} at {{dealer_name}}. Was our staff able…"
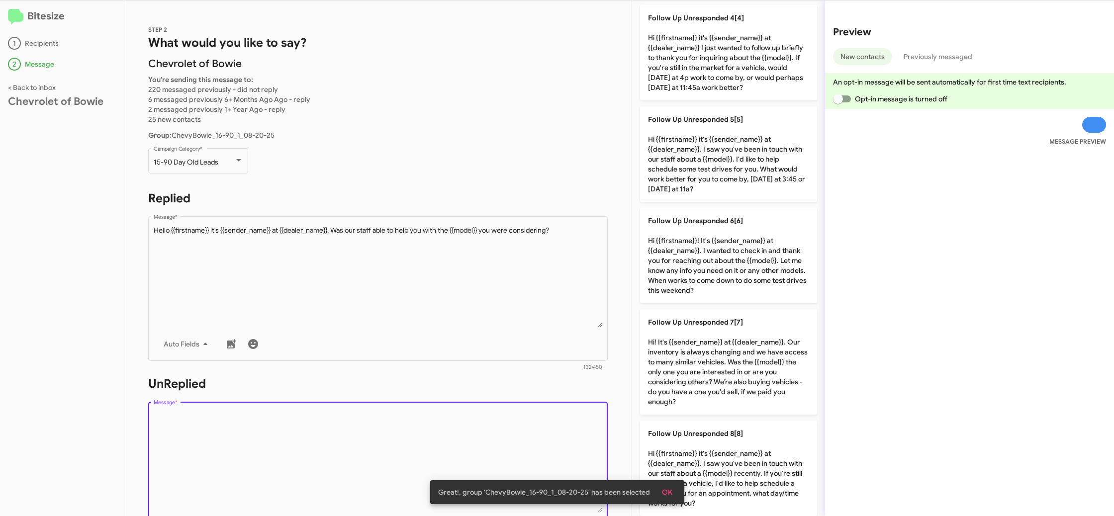
click at [479, 446] on textarea "Message *" at bounding box center [378, 461] width 449 height 101
drag, startPoint x: 479, startPoint y: 446, endPoint x: 635, endPoint y: 420, distance: 158.9
click at [489, 441] on textarea "Message *" at bounding box center [378, 461] width 449 height 101
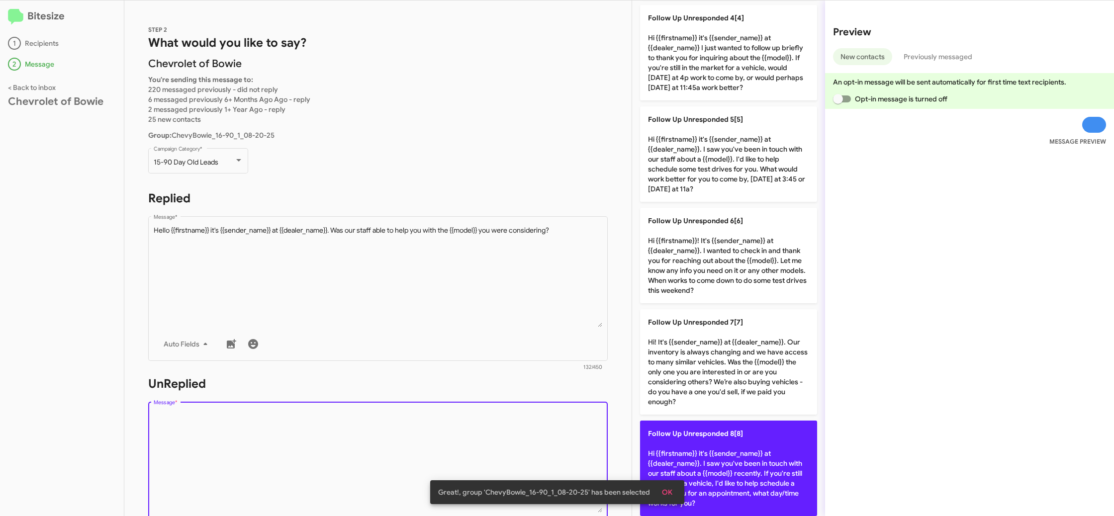
drag, startPoint x: 717, startPoint y: 474, endPoint x: 519, endPoint y: 370, distance: 223.6
click at [713, 473] on p "Follow Up Unresponded 8[8] Hi {{firstname}} it's {{sender_name}} at {{dealer_na…" at bounding box center [728, 469] width 177 height 96
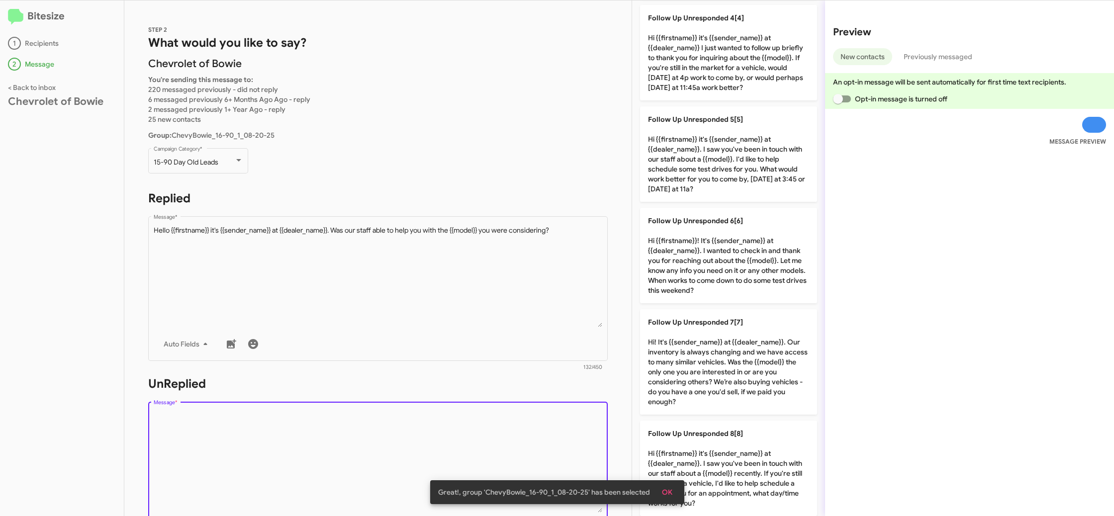
type textarea "Hi {{firstname}} it's {{sender_name}} at {{dealer_name}}. I saw you've been in …"
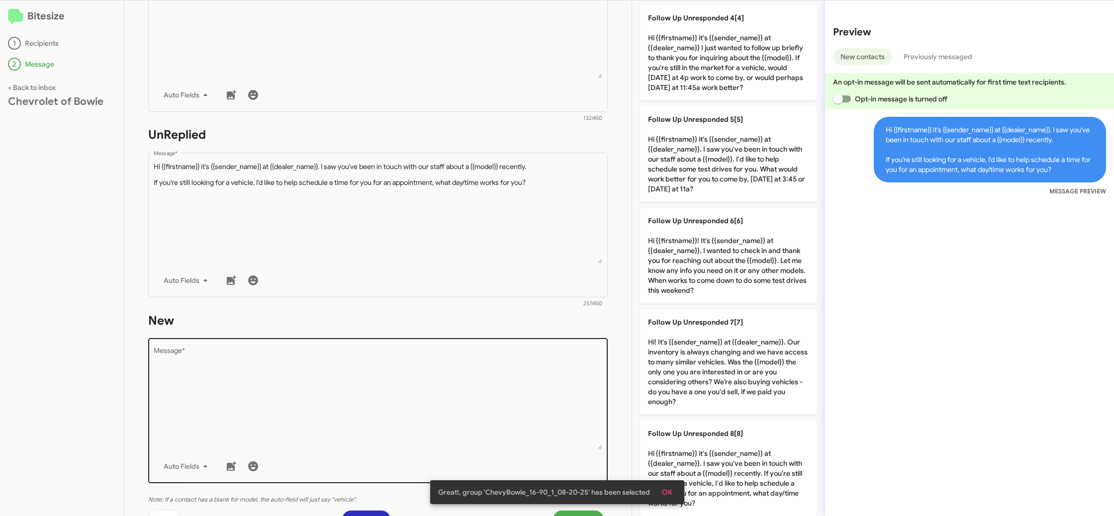
scroll to position [336, 0]
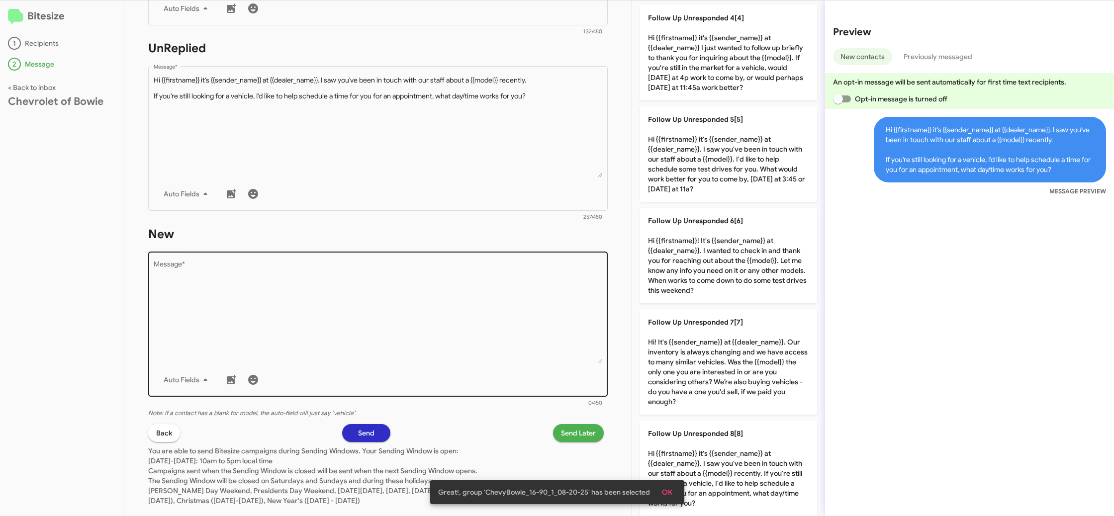
click at [515, 362] on textarea "Message *" at bounding box center [378, 312] width 449 height 101
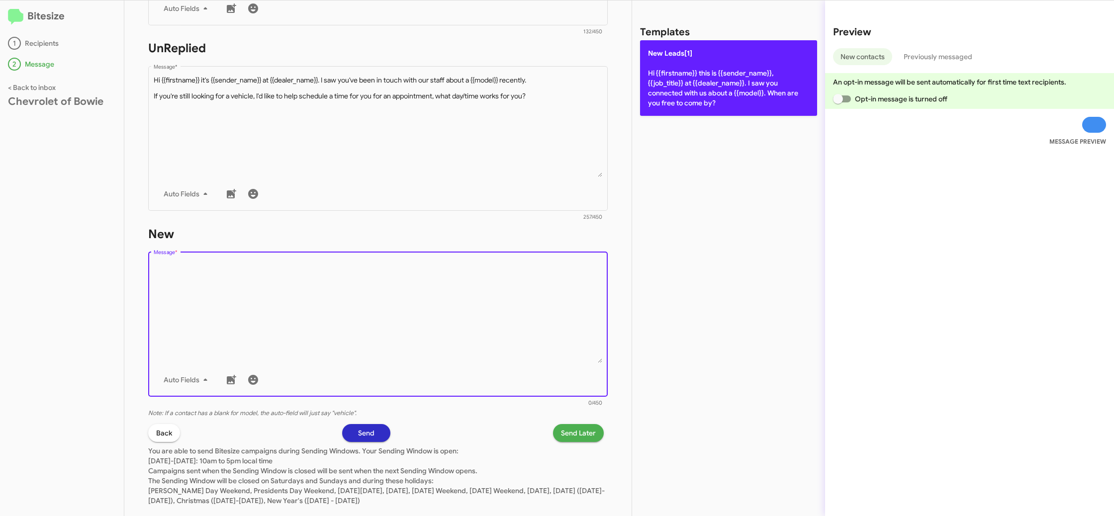
drag, startPoint x: 515, startPoint y: 362, endPoint x: 703, endPoint y: 95, distance: 327.0
click at [523, 341] on textarea "Message *" at bounding box center [378, 312] width 449 height 101
click at [716, 87] on p "New Leads[1] Hi {{firstname}} this is {{sender_name}}, {{job_title}} at {{deale…" at bounding box center [728, 78] width 177 height 76
type textarea "Hi {{firstname}} this is {{sender_name}}, {{job_title}} at {{dealer_name}}. I s…"
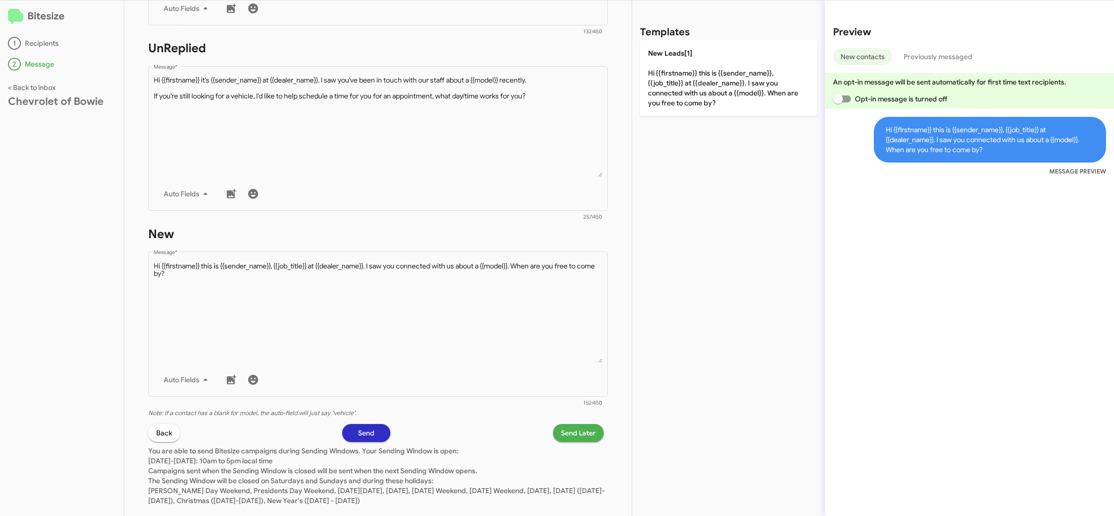
click at [588, 440] on span "Send Later" at bounding box center [578, 433] width 35 height 18
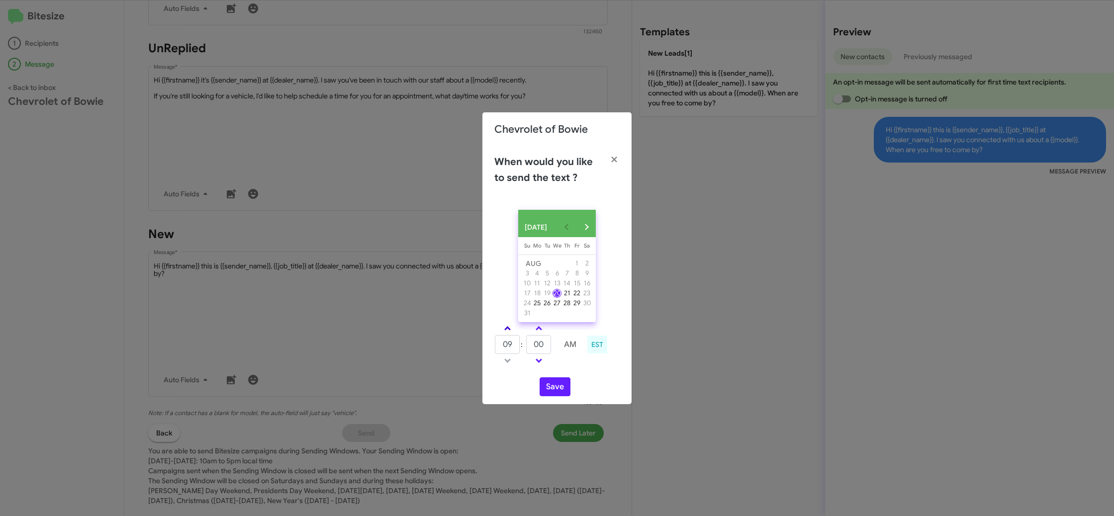
click at [500, 330] on link at bounding box center [507, 328] width 17 height 11
click at [503, 330] on link at bounding box center [507, 328] width 17 height 11
type input "01"
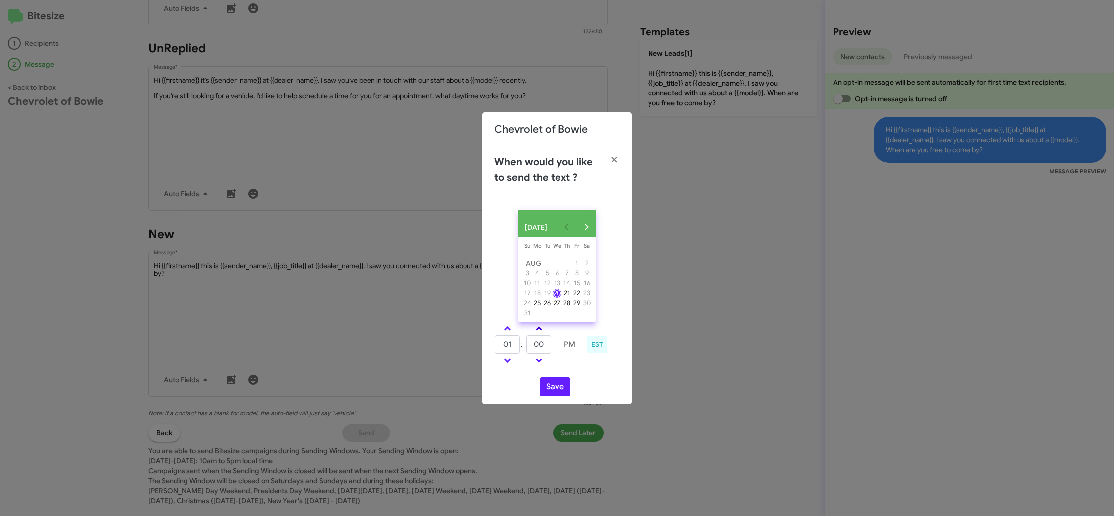
click at [534, 331] on link at bounding box center [538, 328] width 17 height 11
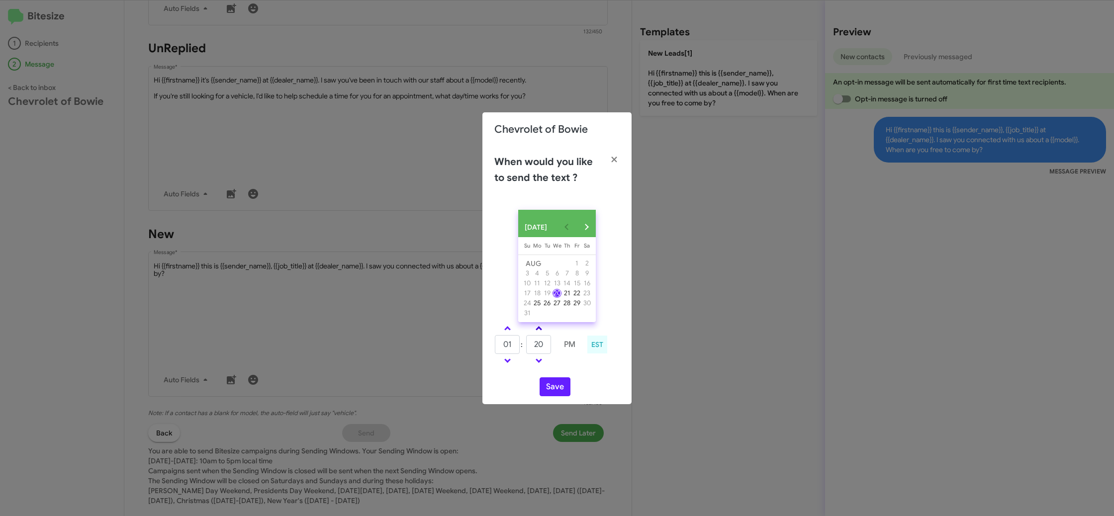
type input "25"
drag, startPoint x: 551, startPoint y: 396, endPoint x: 533, endPoint y: 339, distance: 59.3
click at [550, 395] on button "Save" at bounding box center [555, 387] width 31 height 19
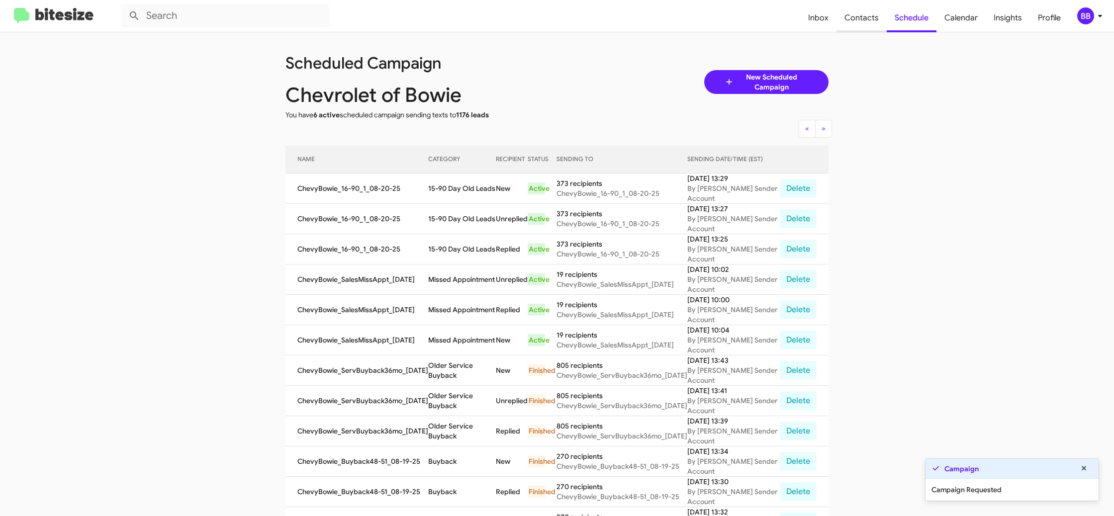
click at [845, 19] on span "Contacts" at bounding box center [862, 17] width 50 height 29
type input "in:groups"
click at [845, 19] on span "Contacts" at bounding box center [862, 17] width 50 height 29
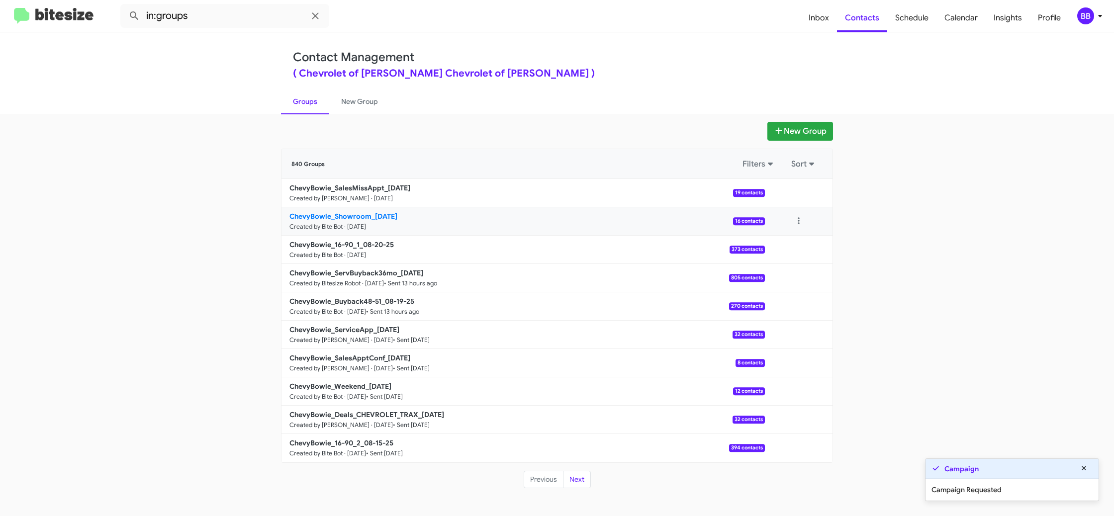
click at [375, 218] on b "ChevyBowie_Showroom_[DATE]" at bounding box center [344, 216] width 108 height 9
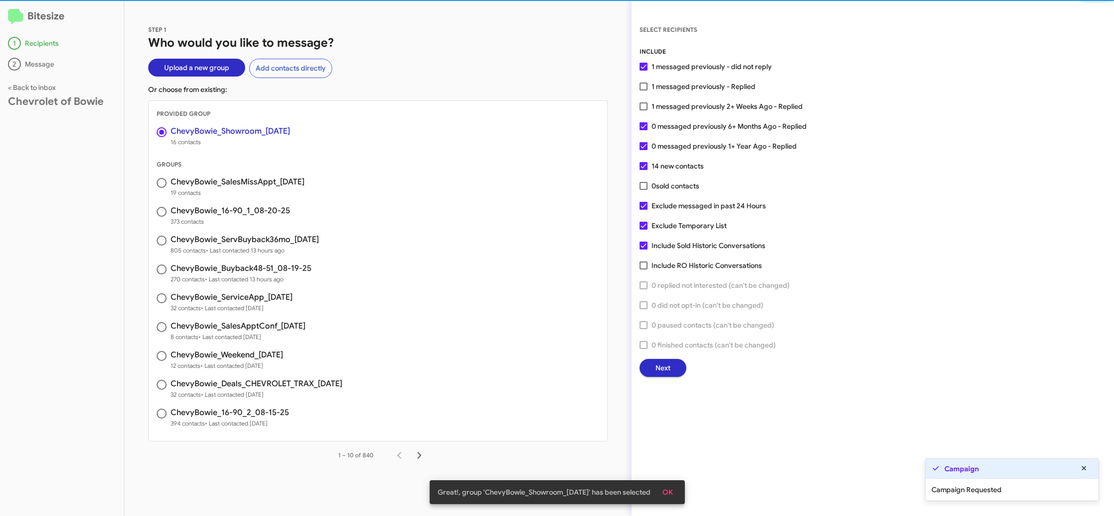
click at [652, 84] on span "1 messaged previously - Replied" at bounding box center [704, 87] width 104 height 12
click at [644, 91] on input "1 messaged previously - Replied" at bounding box center [643, 91] width 0 height 0
checkbox input "true"
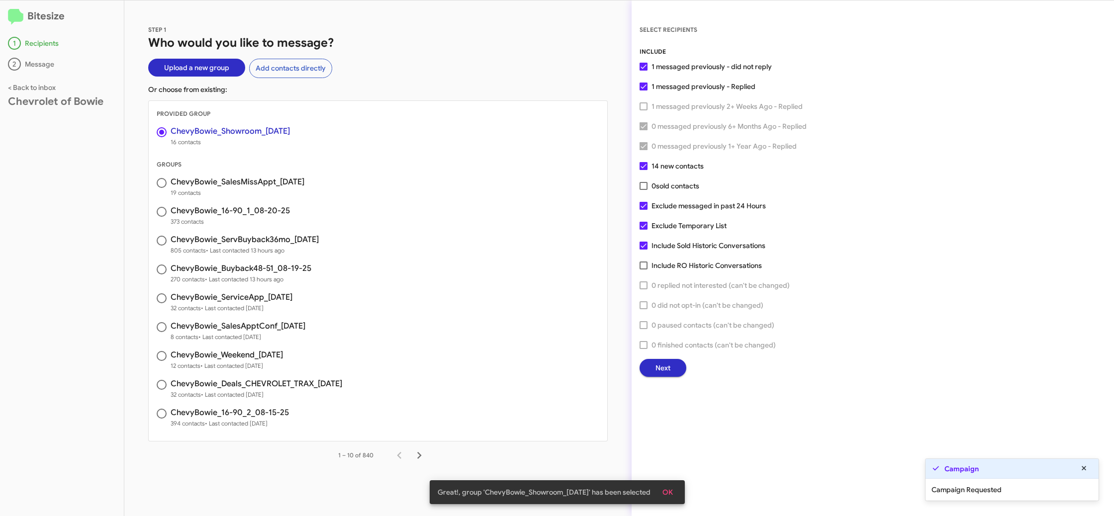
click at [672, 225] on span "Exclude Temporary List" at bounding box center [689, 226] width 75 height 12
click at [644, 230] on input "Exclude Temporary List" at bounding box center [643, 230] width 0 height 0
checkbox input "false"
click at [668, 380] on div "SELECT RECIPIENTS INCLUDE 1 messaged previously - did not reply 1 messaged prev…" at bounding box center [873, 258] width 483 height 516
click at [661, 370] on span "Next" at bounding box center [663, 368] width 15 height 18
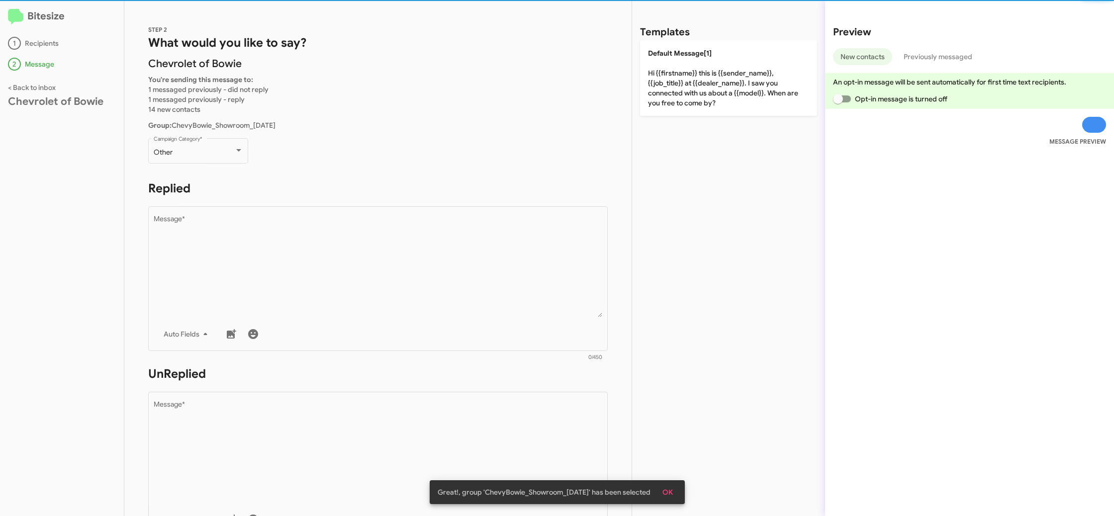
drag, startPoint x: 219, startPoint y: 180, endPoint x: 218, endPoint y: 172, distance: 7.6
click at [219, 180] on div "STEP 2 What would you like to say? Chevrolet of [PERSON_NAME] You're sending th…" at bounding box center [377, 258] width 507 height 516
click at [216, 158] on div "Other Campaign Category *" at bounding box center [199, 149] width 90 height 27
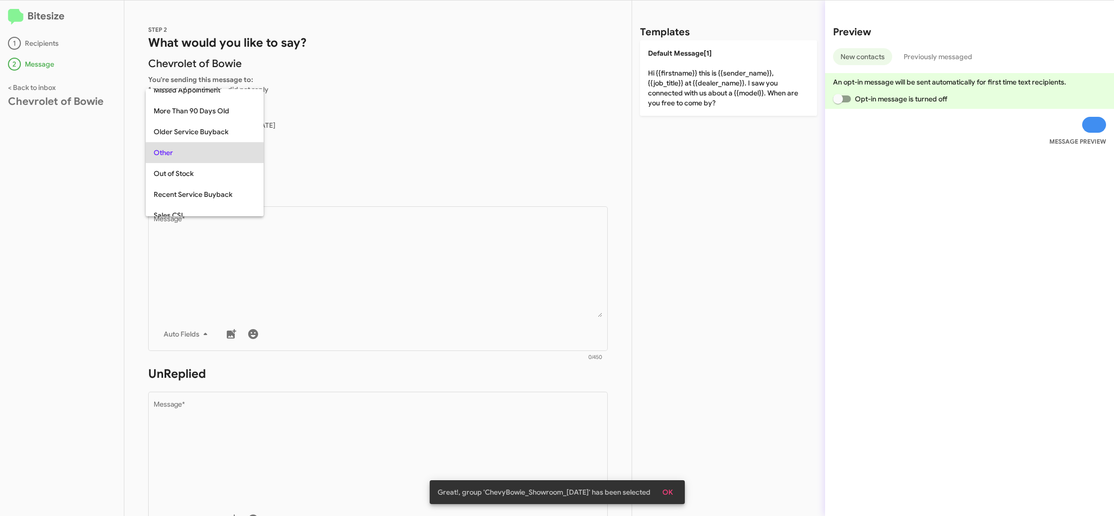
scroll to position [270, 0]
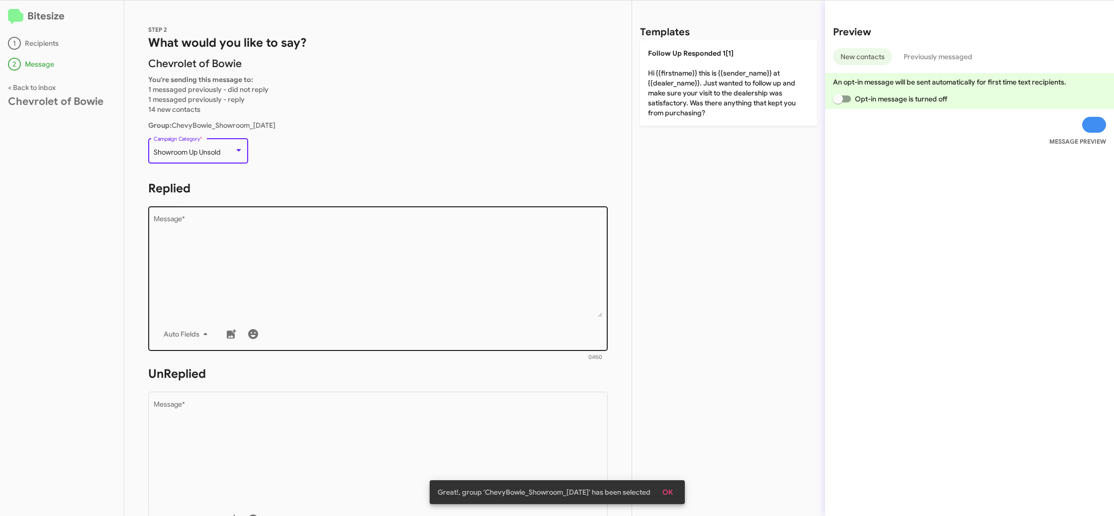
click at [326, 272] on textarea "Message *" at bounding box center [378, 266] width 449 height 101
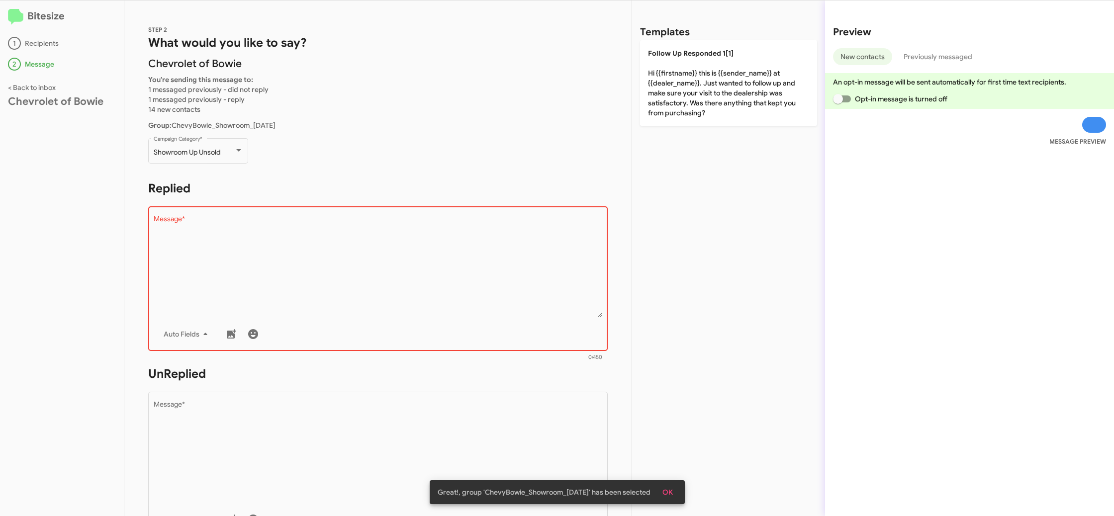
click at [601, 103] on p "You're sending this message to: 1 messaged previously - did not reply 1 message…" at bounding box center [378, 95] width 460 height 40
drag, startPoint x: 714, startPoint y: 100, endPoint x: 601, endPoint y: 240, distance: 180.1
click at [713, 100] on p "Follow Up Responded 1[1] Hi {{firstname}} this is {{sender_name}} at {{dealer_n…" at bounding box center [728, 83] width 177 height 86
type textarea "Hi {{firstname}} this is {{sender_name}} at {{dealer_name}}. Just wanted to fol…"
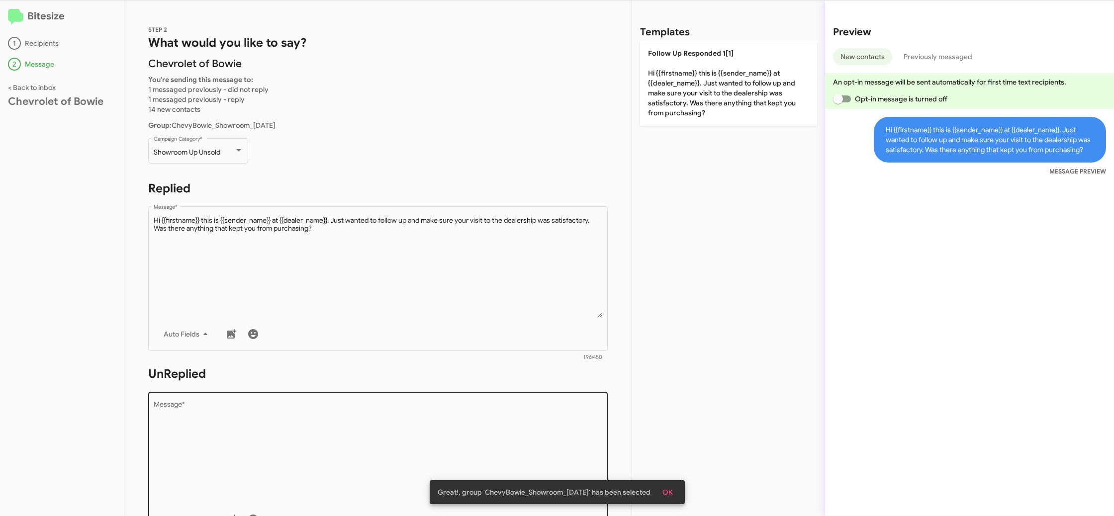
click at [504, 438] on textarea "Message *" at bounding box center [378, 451] width 449 height 101
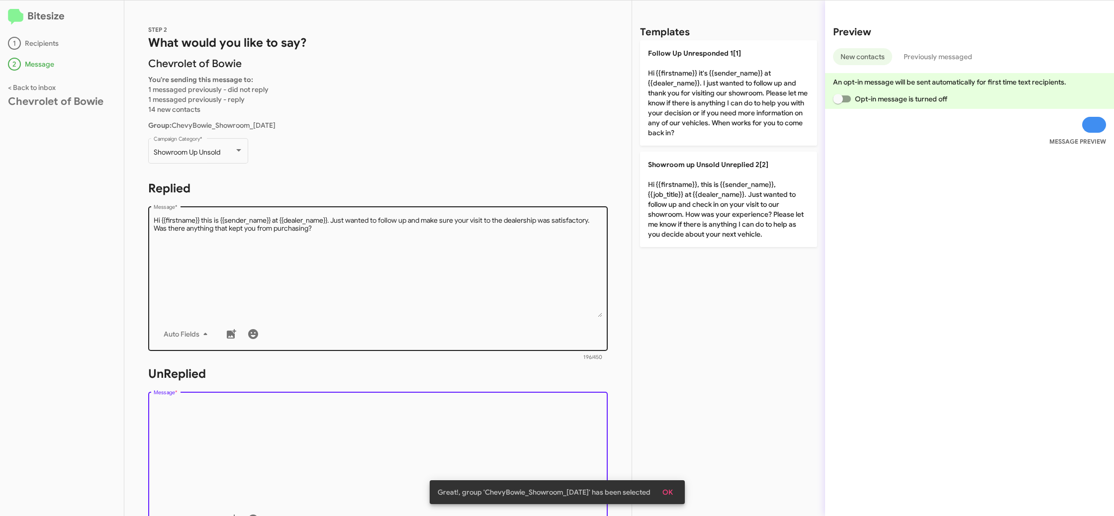
drag, startPoint x: 504, startPoint y: 438, endPoint x: 572, endPoint y: 341, distance: 118.1
click at [510, 423] on textarea "Message *" at bounding box center [378, 451] width 449 height 101
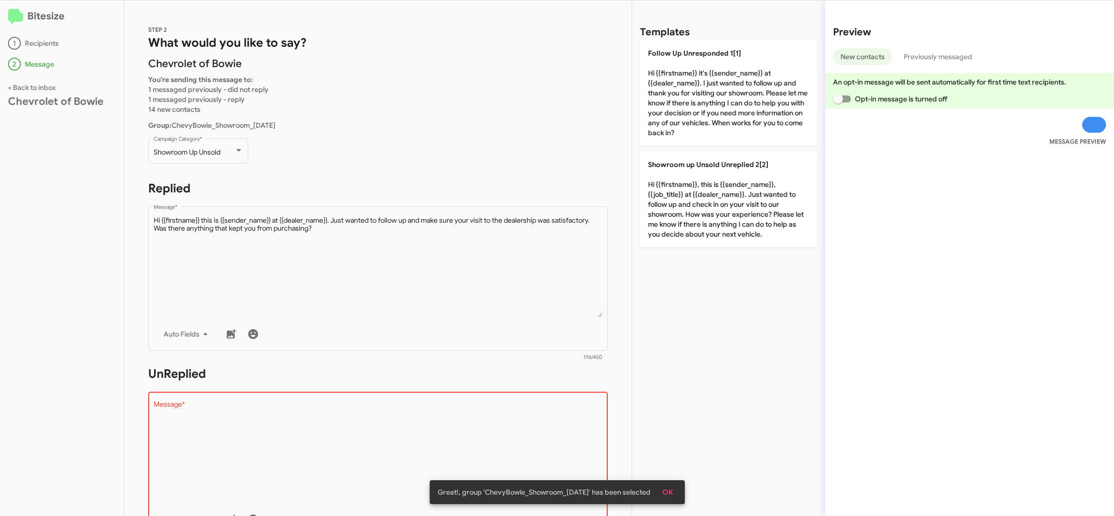
drag, startPoint x: 715, startPoint y: 174, endPoint x: 561, endPoint y: 182, distance: 154.4
click at [714, 175] on p "Showroom up Unsold Unreplied 2[2] Hi {{firstname}}, this is {{sender_name}}, {{…" at bounding box center [728, 200] width 177 height 96
type textarea "Hi {{firstname}}, this is {{sender_name}}, {{job_title}} at {{dealer_name}}. Ju…"
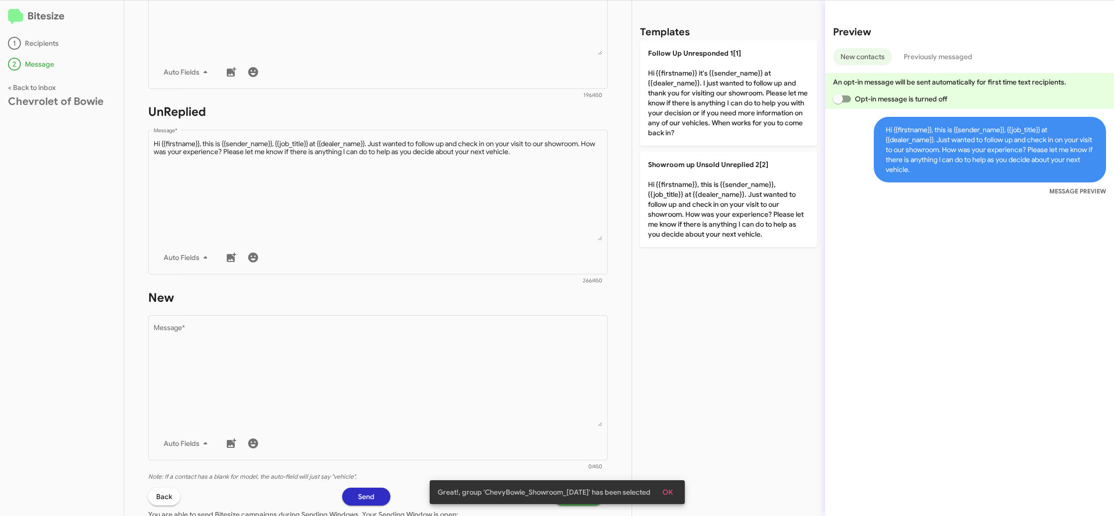
scroll to position [346, 0]
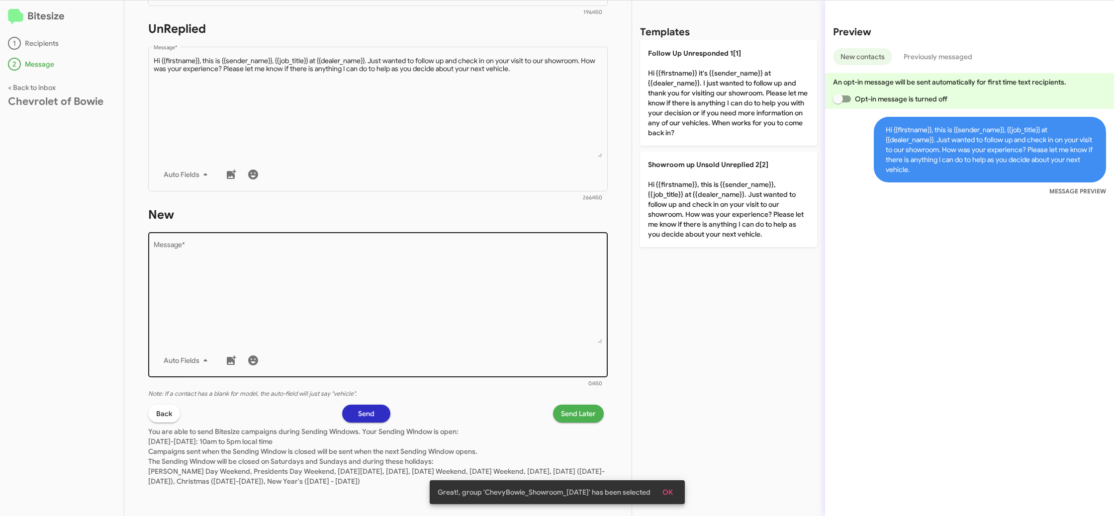
click at [545, 264] on textarea "Message *" at bounding box center [378, 292] width 449 height 101
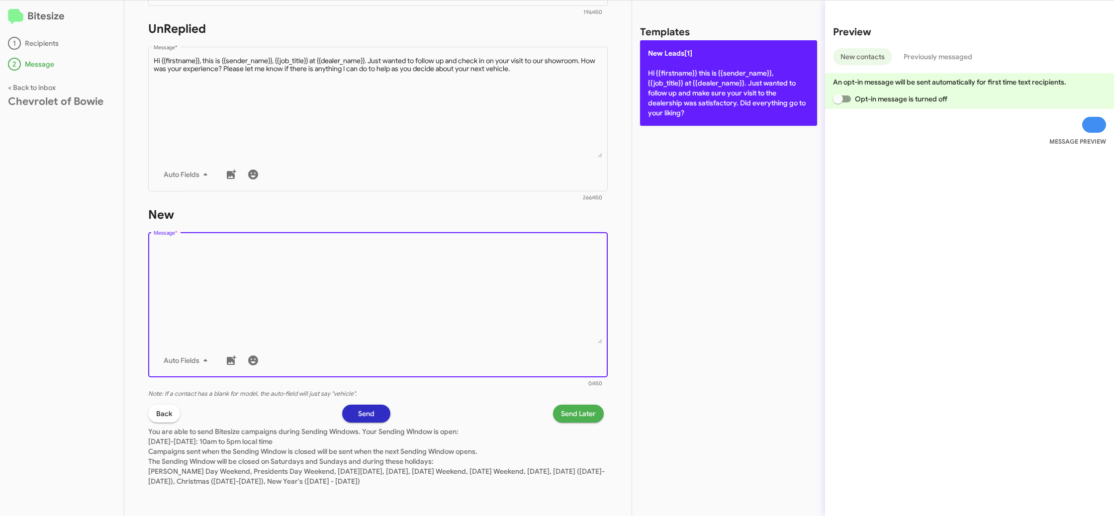
drag, startPoint x: 547, startPoint y: 261, endPoint x: 674, endPoint y: 113, distance: 194.4
click at [576, 215] on form "New Drop image here to insert Auto Fields Message * 0/450" at bounding box center [378, 298] width 460 height 182
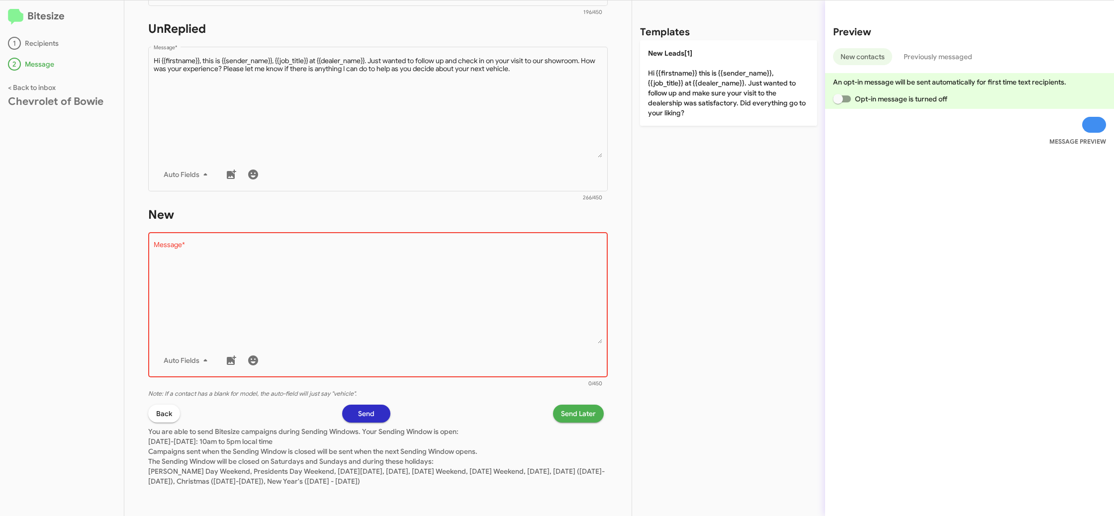
drag, startPoint x: 683, startPoint y: 108, endPoint x: 551, endPoint y: 36, distance: 150.0
click at [683, 108] on p "New Leads[1] Hi {{firstname}} this is {{sender_name}}, {{job_title}} at {{deale…" at bounding box center [728, 83] width 177 height 86
type textarea "Hi {{firstname}} this is {{sender_name}}, {{job_title}} at {{dealer_name}}. Jus…"
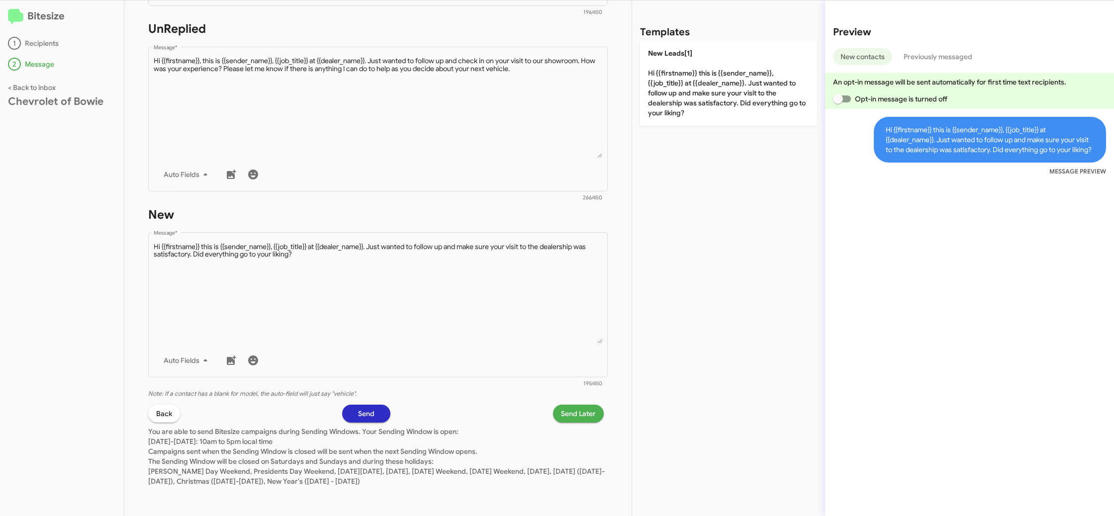
click at [576, 411] on span "Send Later" at bounding box center [578, 414] width 35 height 18
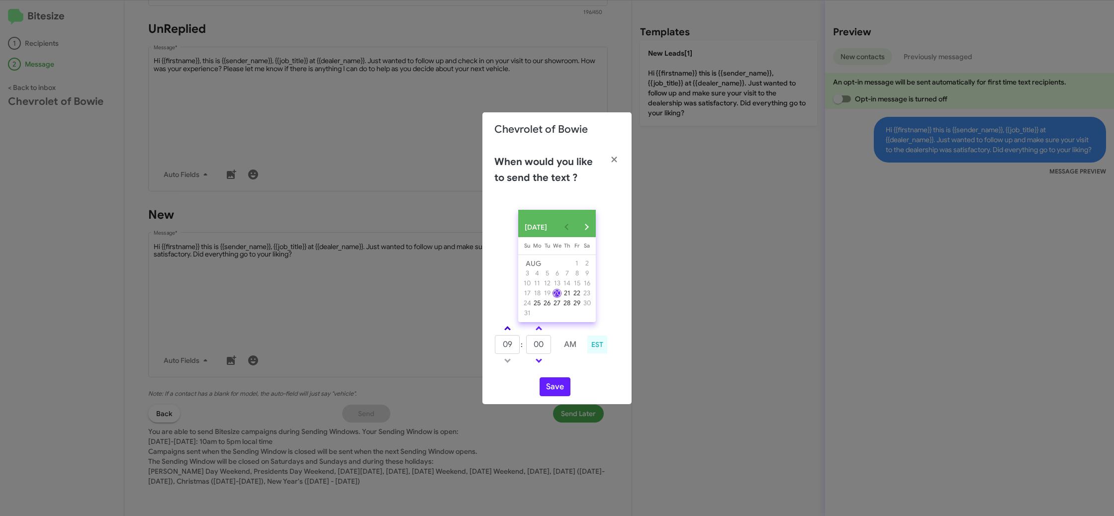
click at [506, 333] on span at bounding box center [507, 329] width 6 height 6
drag, startPoint x: 506, startPoint y: 333, endPoint x: 520, endPoint y: 333, distance: 13.4
click at [506, 332] on span at bounding box center [507, 329] width 6 height 6
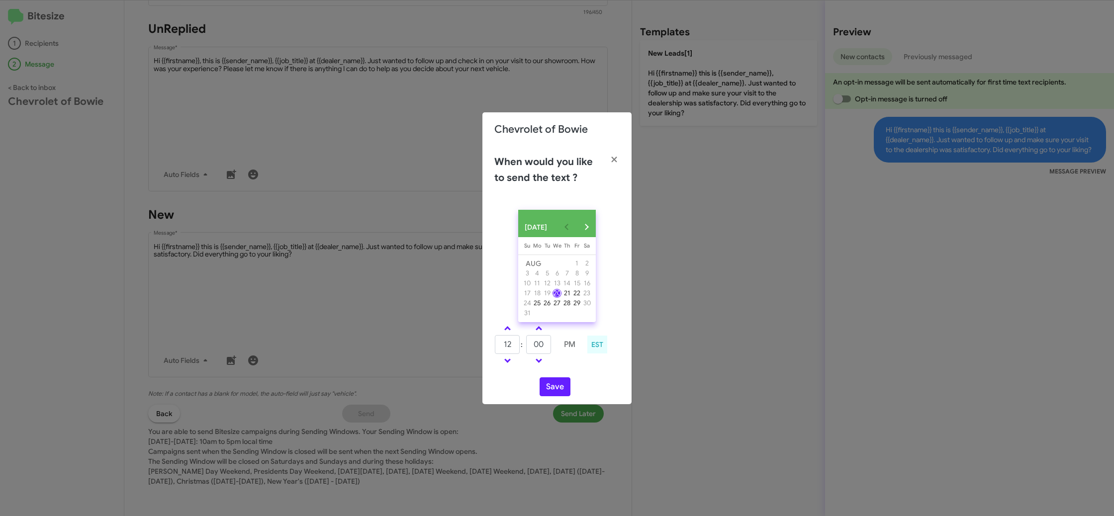
type input "01"
click at [533, 333] on link at bounding box center [538, 328] width 17 height 11
drag, startPoint x: 533, startPoint y: 333, endPoint x: 545, endPoint y: 364, distance: 33.1
click at [533, 332] on link at bounding box center [538, 328] width 17 height 11
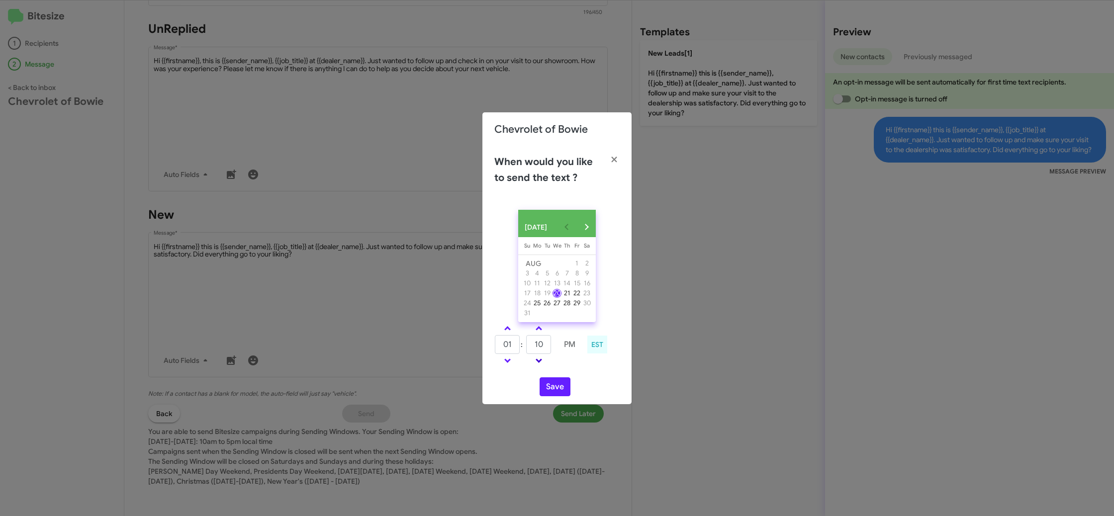
type input "15"
drag, startPoint x: 552, startPoint y: 390, endPoint x: 469, endPoint y: 402, distance: 83.6
click at [551, 389] on button "Save" at bounding box center [555, 387] width 31 height 19
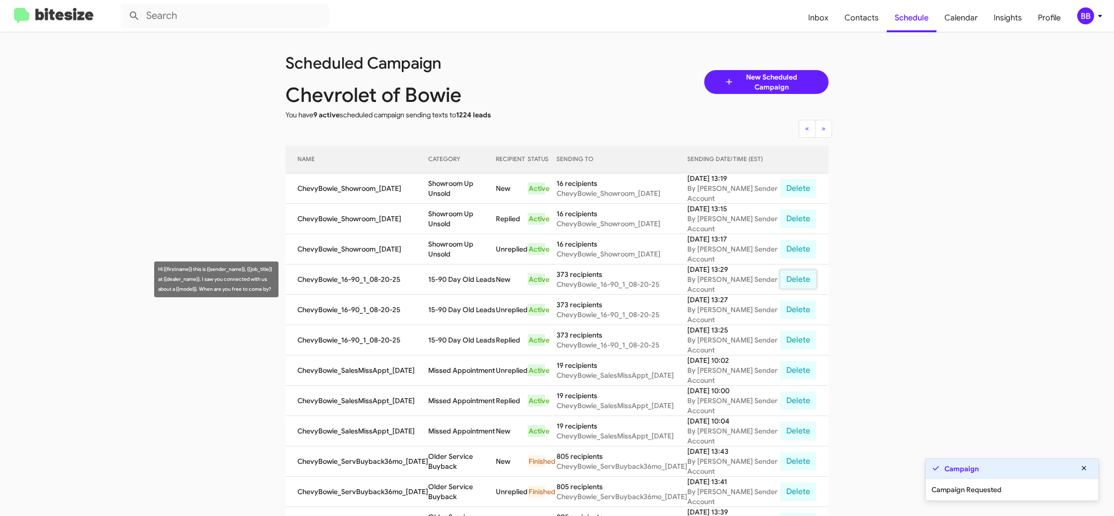
click at [803, 283] on button "Delete" at bounding box center [798, 279] width 37 height 19
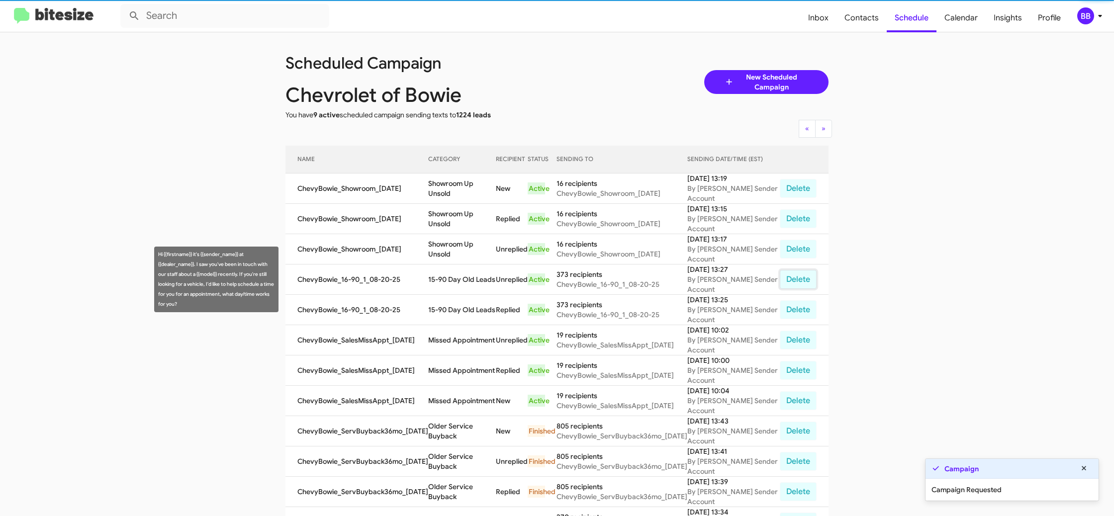
click at [802, 283] on button "Delete" at bounding box center [798, 279] width 37 height 19
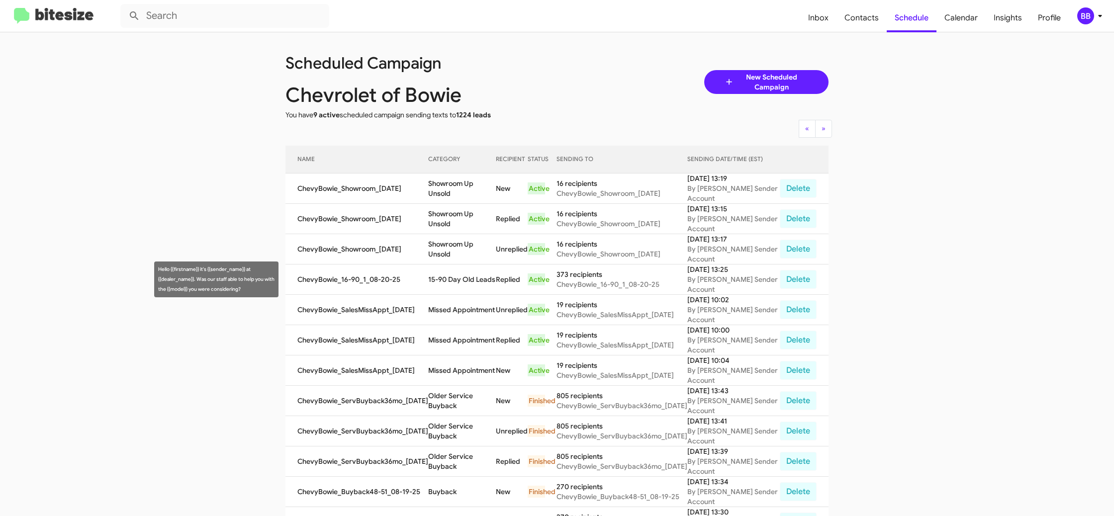
scroll to position [0, 0]
click at [801, 282] on button "Delete" at bounding box center [798, 279] width 37 height 19
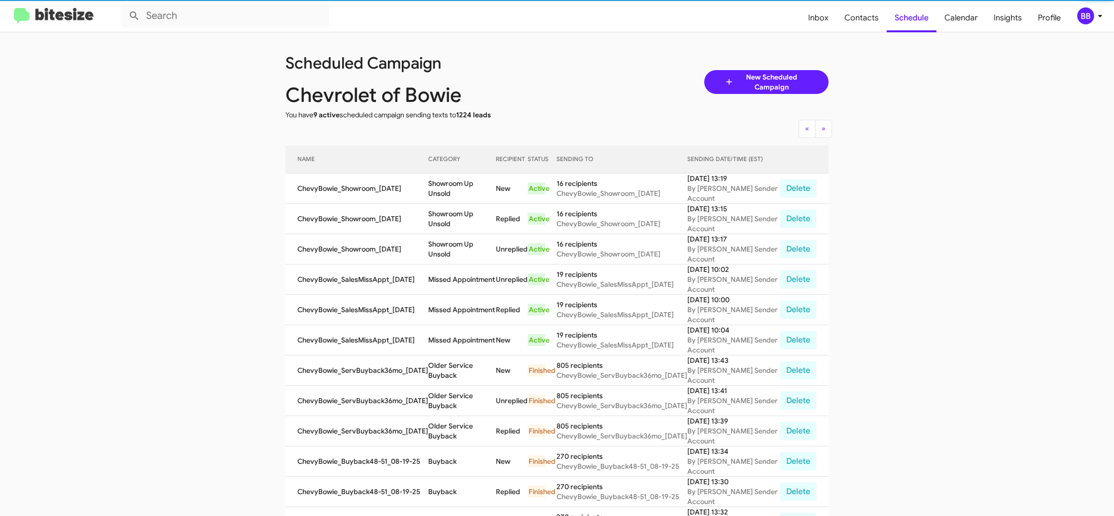
scroll to position [1, 0]
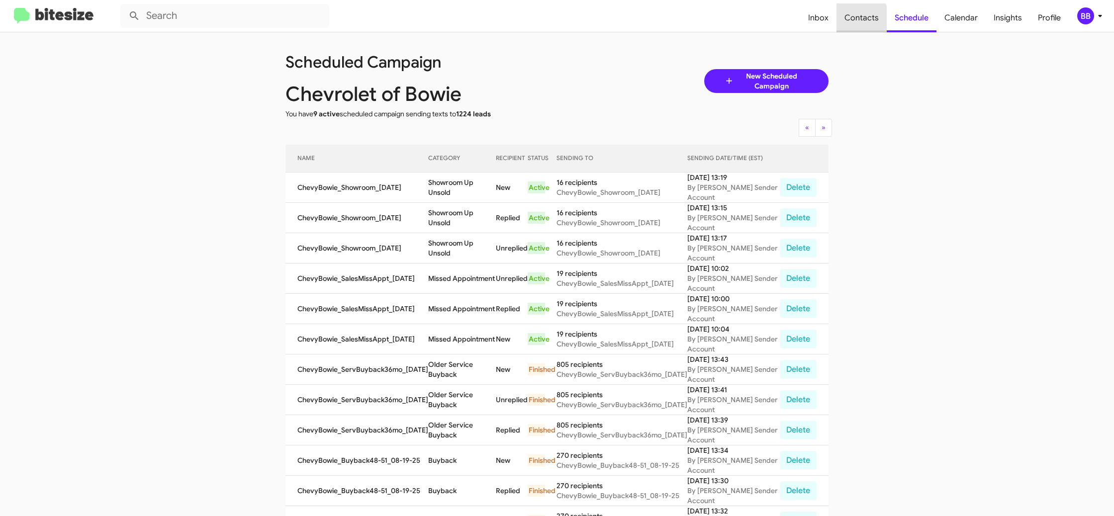
click at [863, 19] on span "Contacts" at bounding box center [862, 17] width 50 height 29
type input "in:groups"
click at [863, 19] on span "Contacts" at bounding box center [862, 17] width 50 height 29
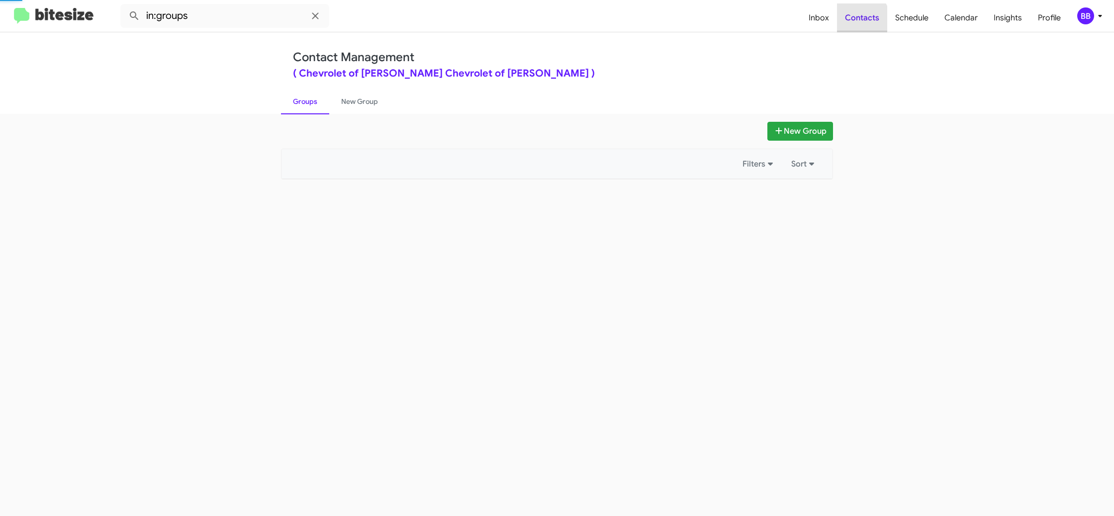
click at [863, 19] on span "Contacts" at bounding box center [862, 17] width 50 height 29
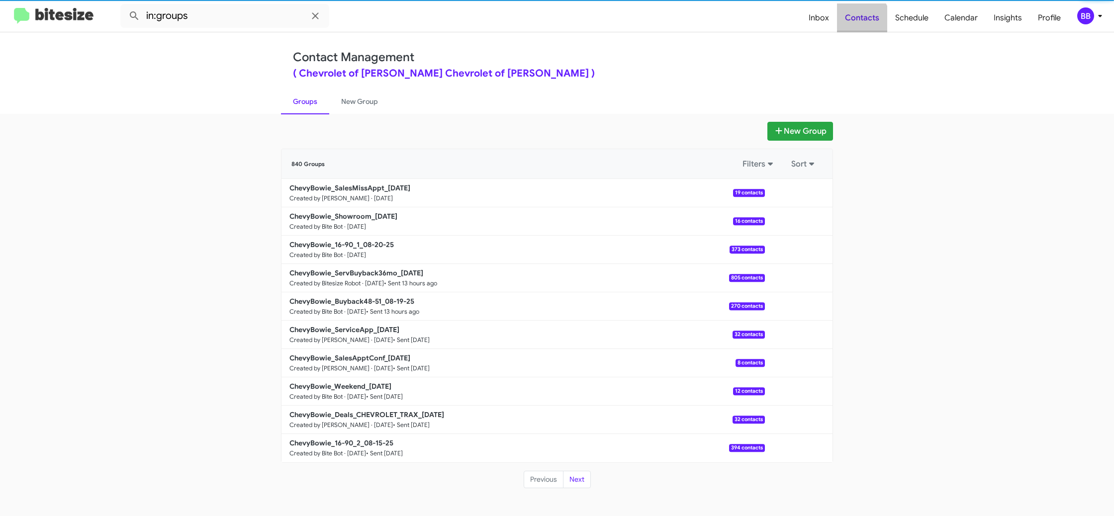
click at [863, 19] on span "Contacts" at bounding box center [862, 17] width 50 height 29
drag, startPoint x: 863, startPoint y: 19, endPoint x: 828, endPoint y: 23, distance: 35.0
click at [863, 19] on span "Contacts" at bounding box center [862, 17] width 50 height 29
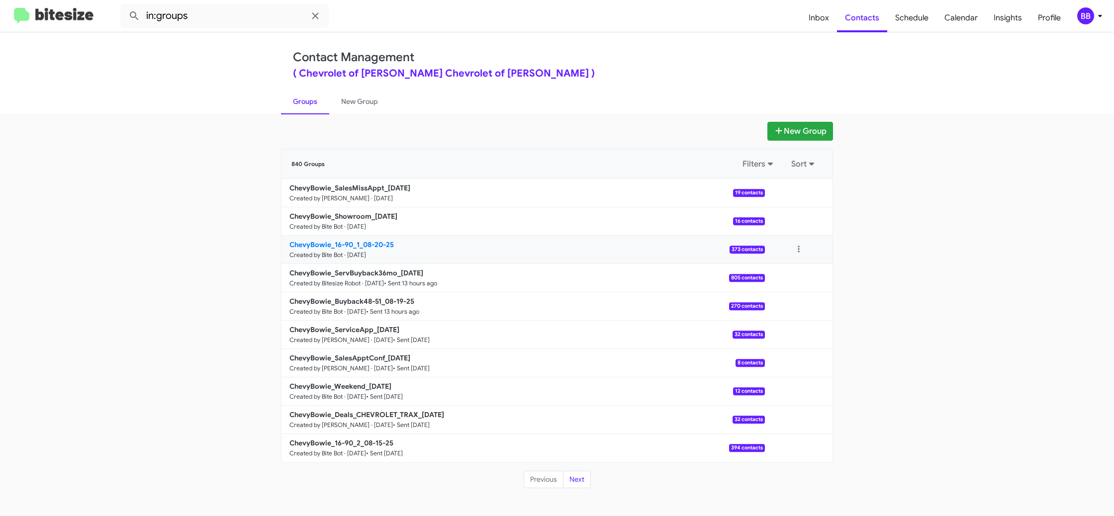
click at [377, 248] on b "ChevyBowie_16-90_1_08-20-25" at bounding box center [342, 244] width 104 height 9
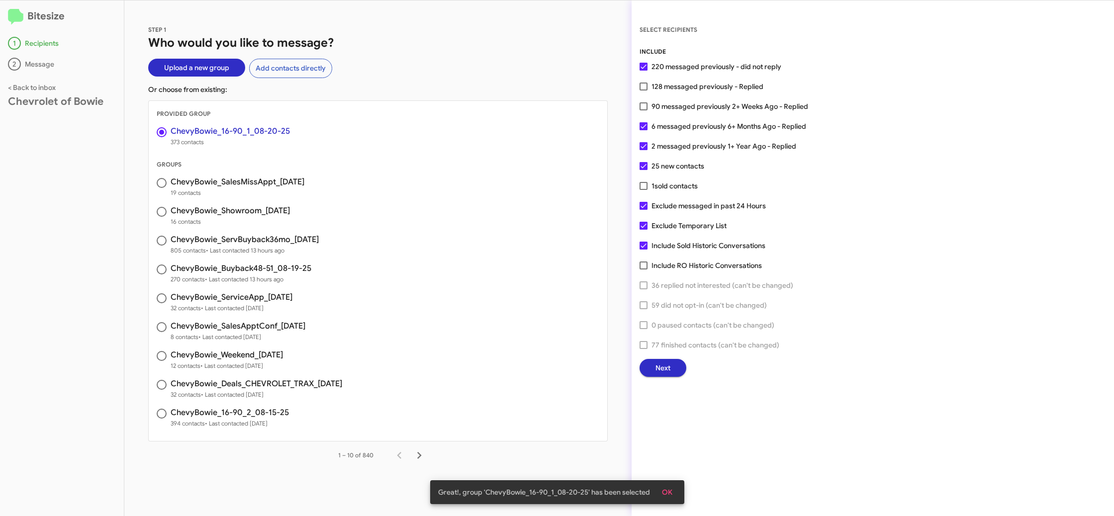
click at [668, 224] on span "Exclude Temporary List" at bounding box center [689, 226] width 75 height 12
click at [644, 230] on input "Exclude Temporary List" at bounding box center [643, 230] width 0 height 0
checkbox input "false"
click at [658, 366] on span "Next" at bounding box center [663, 368] width 15 height 18
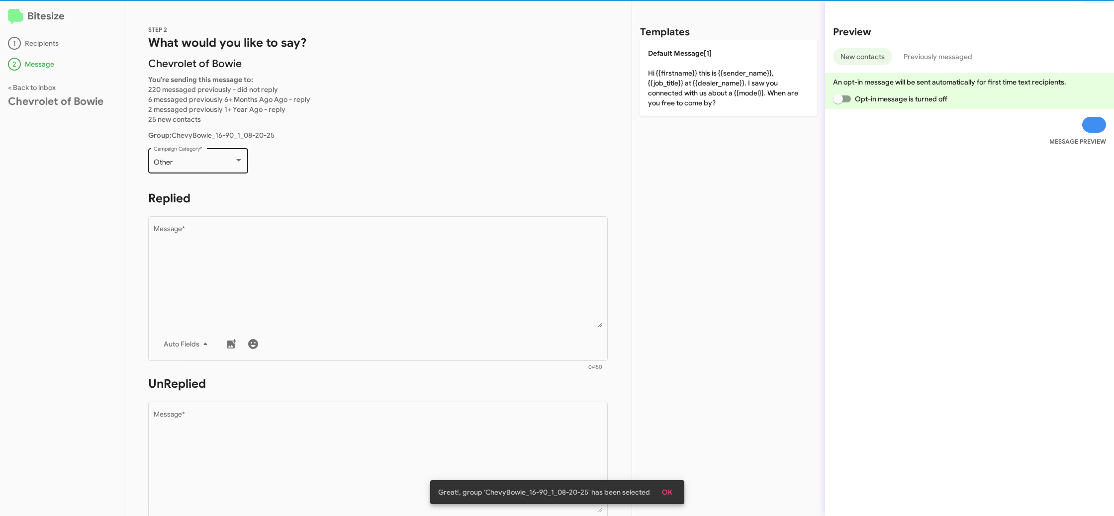
click at [167, 163] on span "Other" at bounding box center [163, 162] width 19 height 9
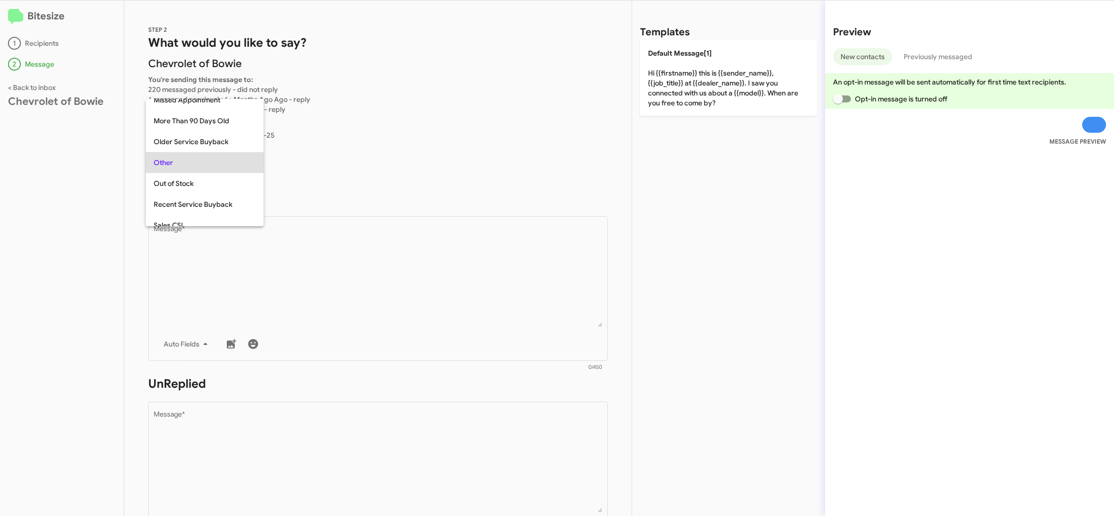
scroll to position [21, 0]
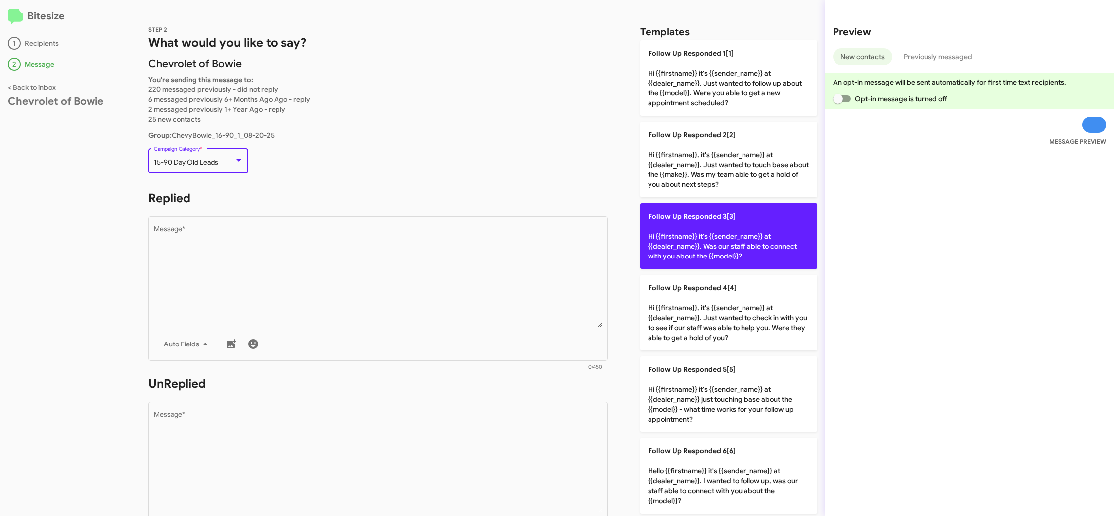
drag, startPoint x: 333, startPoint y: 238, endPoint x: 694, endPoint y: 242, distance: 361.2
click at [333, 238] on textarea "Message *" at bounding box center [378, 276] width 449 height 101
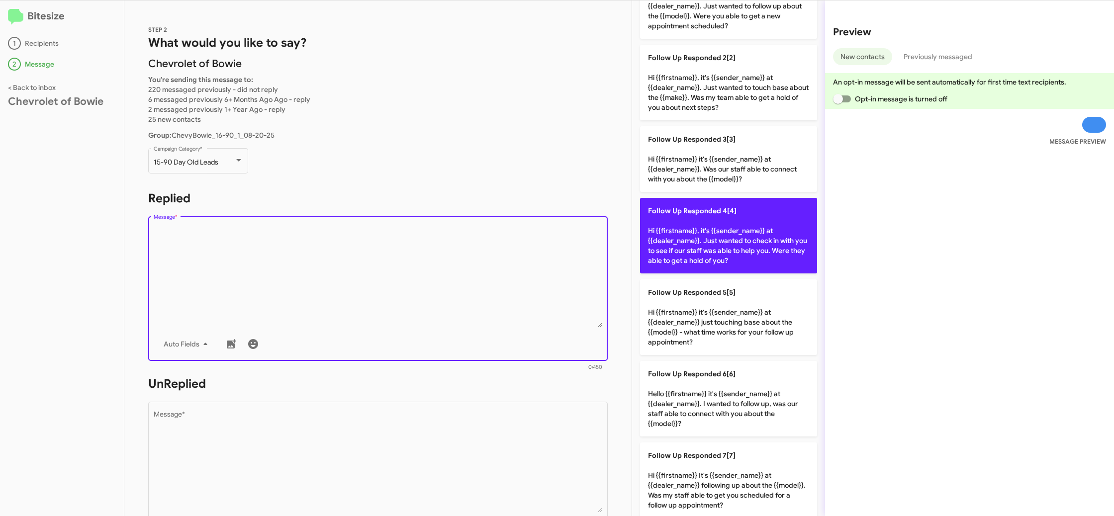
scroll to position [320, 0]
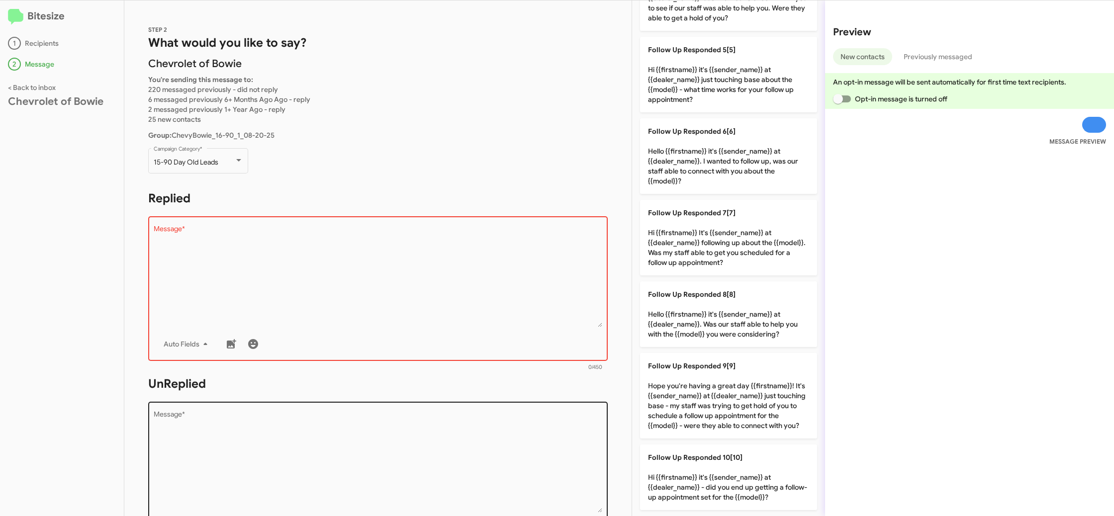
drag, startPoint x: 741, startPoint y: 324, endPoint x: 591, endPoint y: 430, distance: 182.7
click at [732, 329] on p "Follow Up Responded 8[8] Hello {{firstname}} it's {{sender_name}} at {{dealer_n…" at bounding box center [728, 315] width 177 height 66
type textarea "Hello {{firstname}} it's {{sender_name}} at {{dealer_name}}. Was our staff able…"
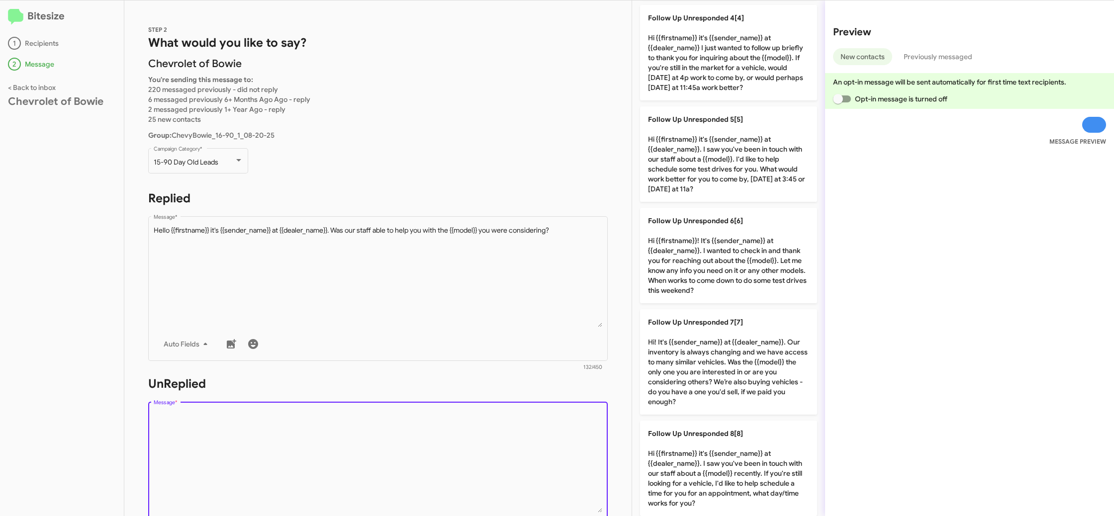
click at [585, 438] on textarea "Message *" at bounding box center [378, 461] width 449 height 101
click at [583, 438] on textarea "Message *" at bounding box center [378, 461] width 449 height 101
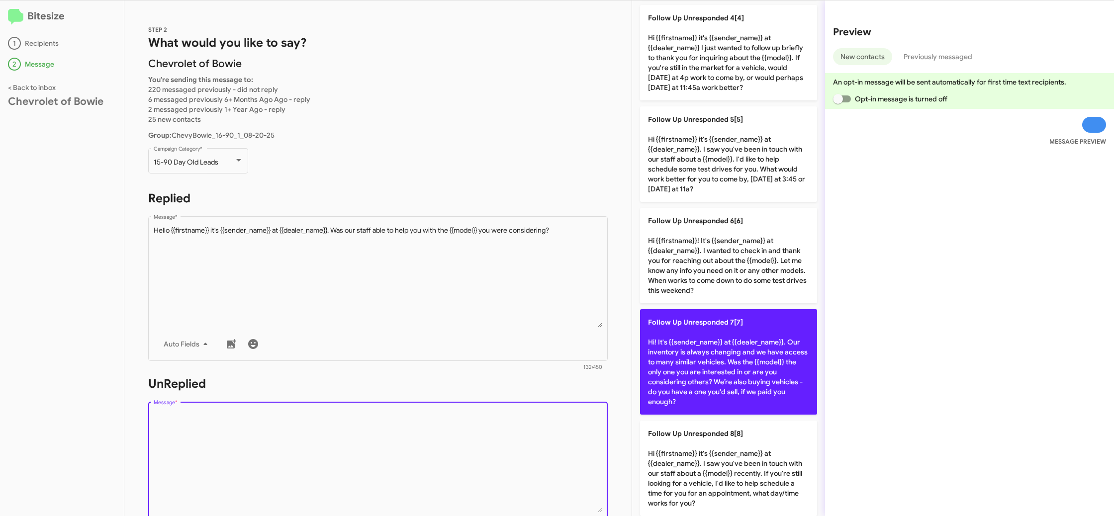
drag, startPoint x: 583, startPoint y: 438, endPoint x: 642, endPoint y: 402, distance: 68.8
click at [585, 433] on textarea "Message *" at bounding box center [378, 461] width 449 height 101
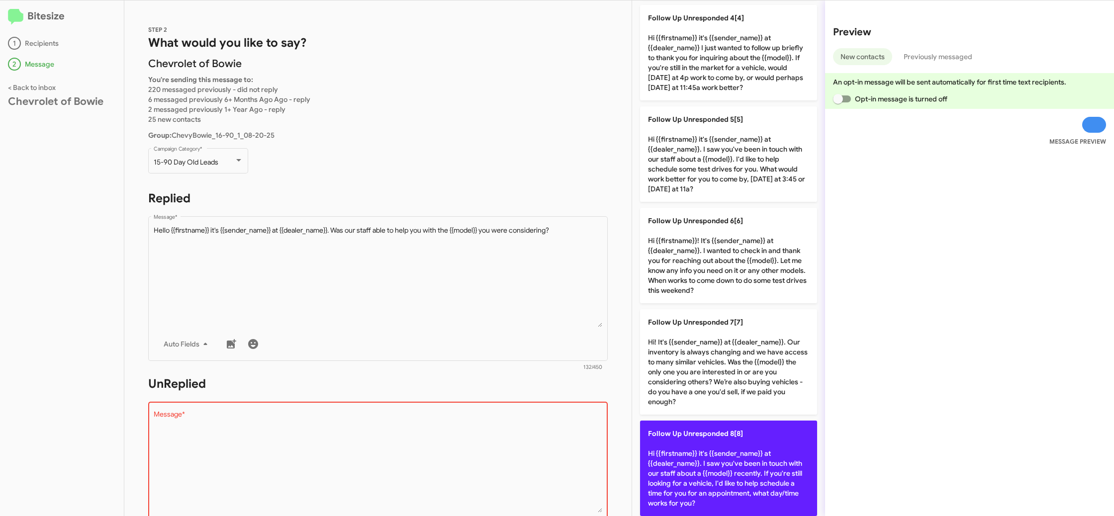
click at [688, 454] on p "Follow Up Unresponded 8[8] Hi {{firstname}} it's {{sender_name}} at {{dealer_na…" at bounding box center [728, 469] width 177 height 96
type textarea "Hi {{firstname}} it's {{sender_name}} at {{dealer_name}}. I saw you've been in …"
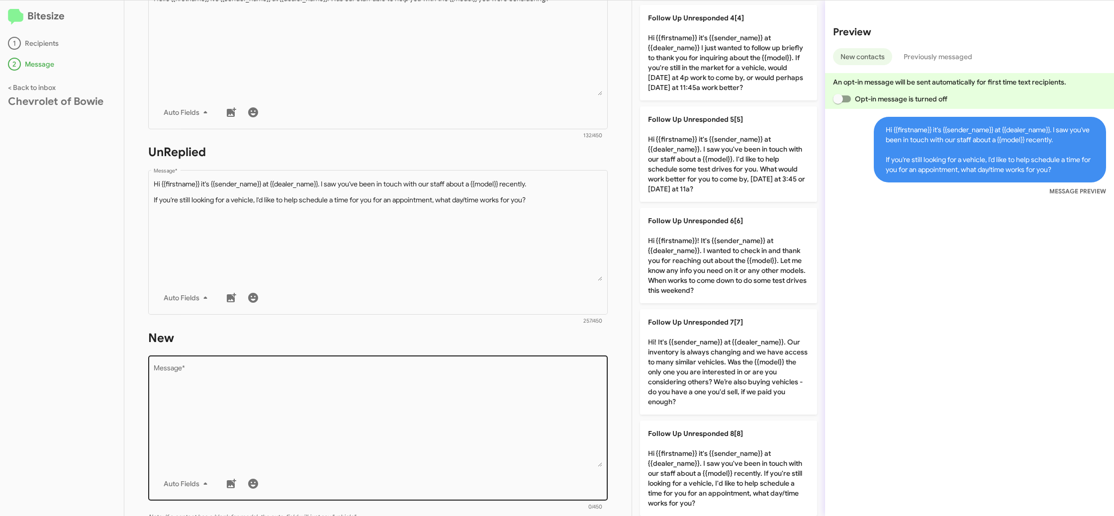
scroll to position [260, 0]
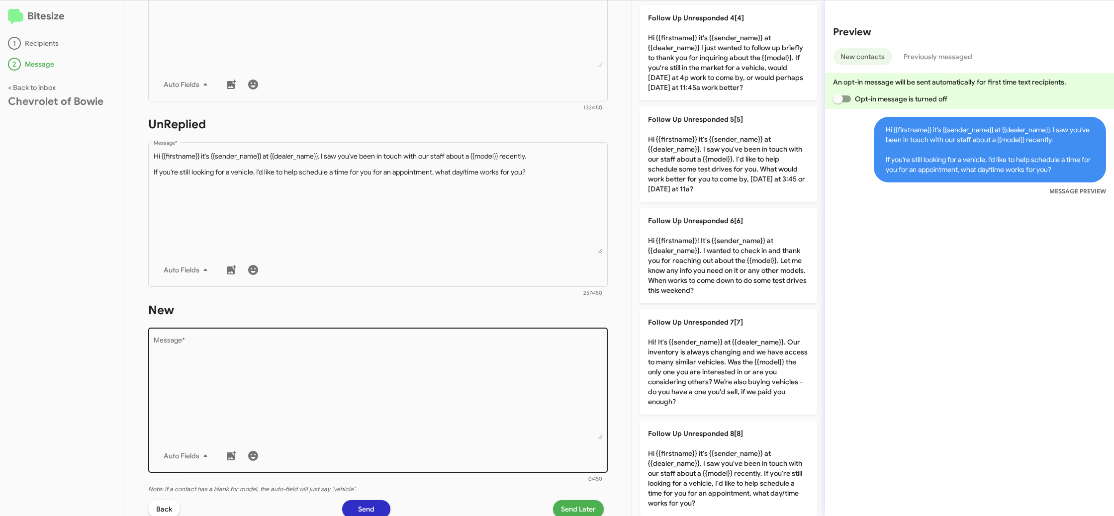
click at [497, 351] on textarea "Message *" at bounding box center [378, 388] width 449 height 101
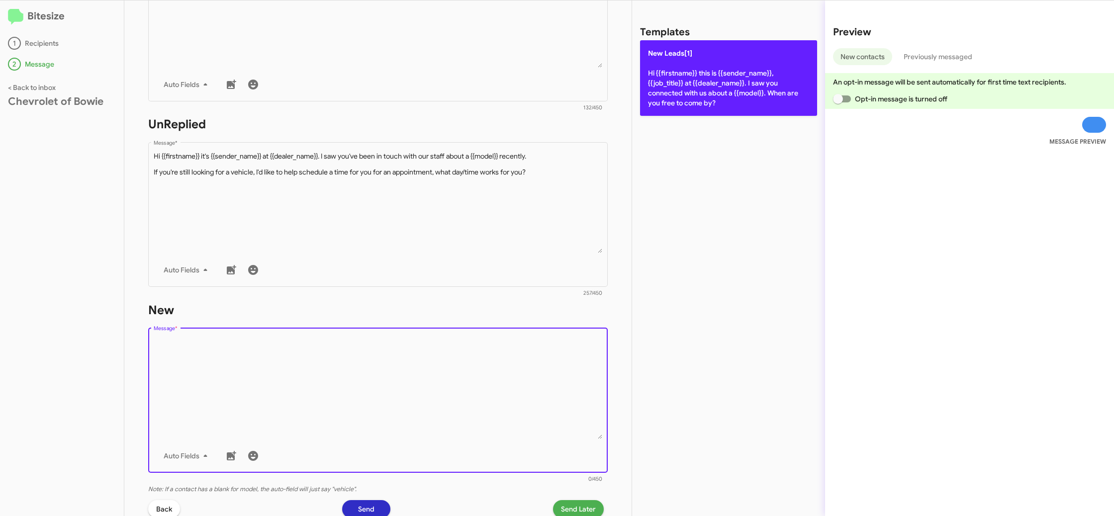
drag, startPoint x: 497, startPoint y: 354, endPoint x: 670, endPoint y: 96, distance: 310.9
click at [506, 337] on div "Drop image here to insert Auto Fields Message *" at bounding box center [378, 399] width 449 height 147
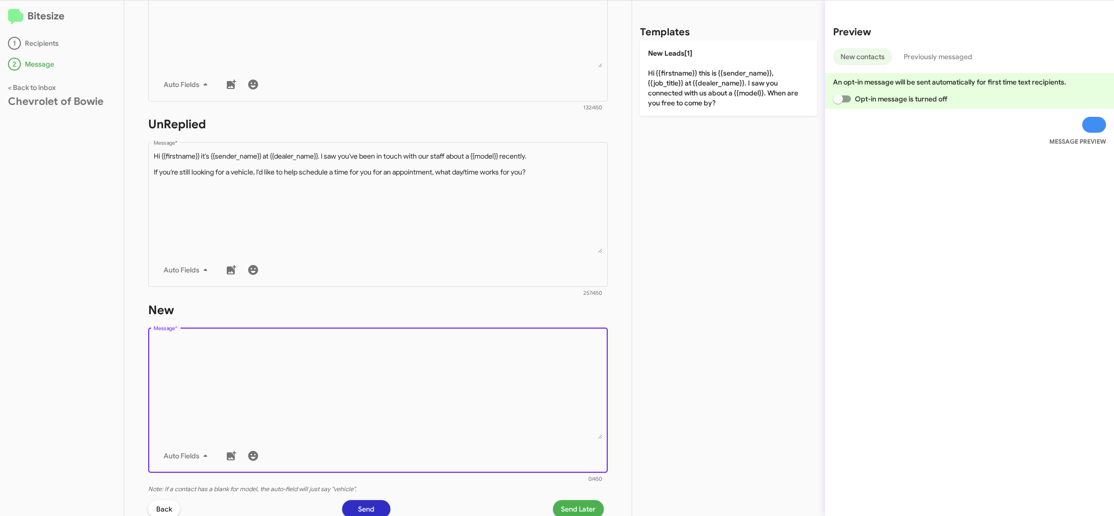
drag, startPoint x: 691, startPoint y: 91, endPoint x: 582, endPoint y: 347, distance: 279.1
click at [691, 91] on p "New Leads[1] Hi {{firstname}} this is {{sender_name}}, {{job_title}} at {{deale…" at bounding box center [728, 78] width 177 height 76
type textarea "Hi {{firstname}} this is {{sender_name}}, {{job_title}} at {{dealer_name}}. I s…"
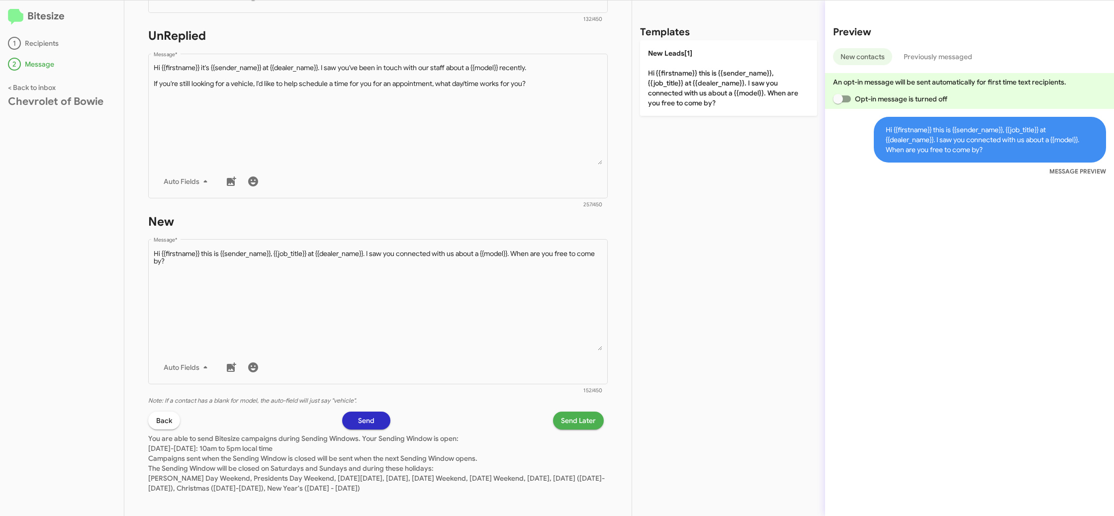
scroll to position [356, 0]
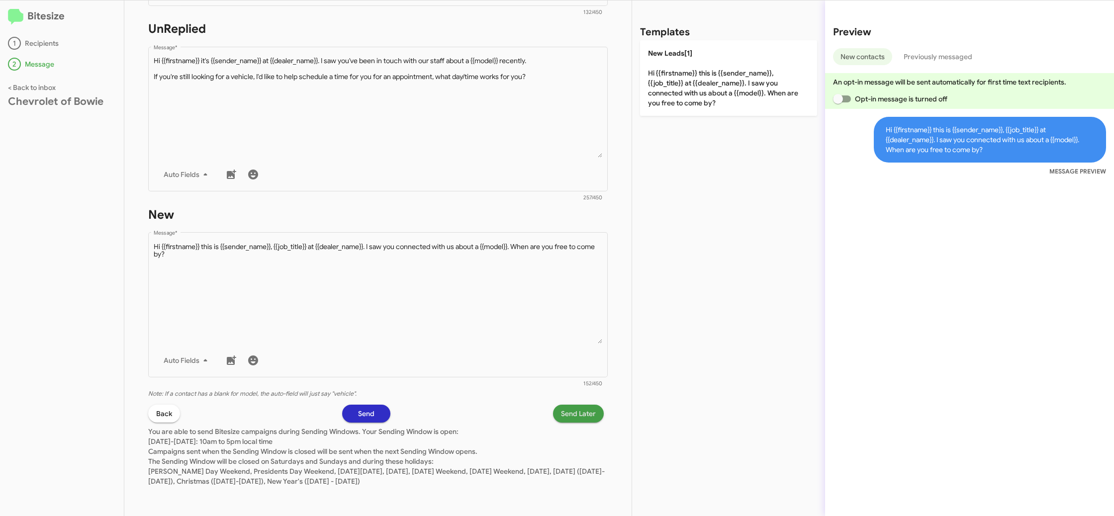
click at [576, 414] on span "Send Later" at bounding box center [578, 414] width 35 height 18
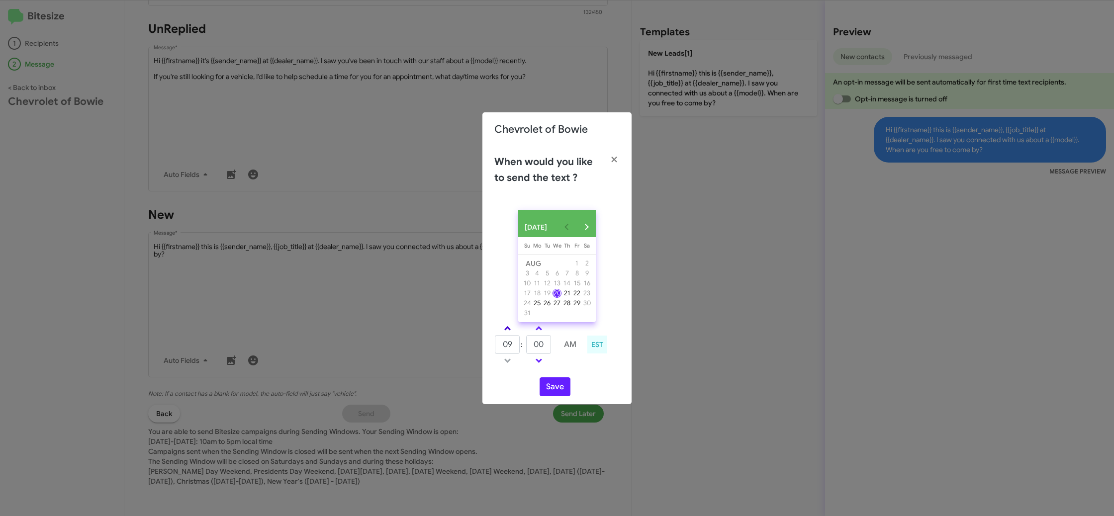
click at [508, 333] on span at bounding box center [507, 329] width 6 height 6
drag, startPoint x: 508, startPoint y: 333, endPoint x: 533, endPoint y: 331, distance: 25.0
click at [509, 333] on link at bounding box center [507, 328] width 17 height 11
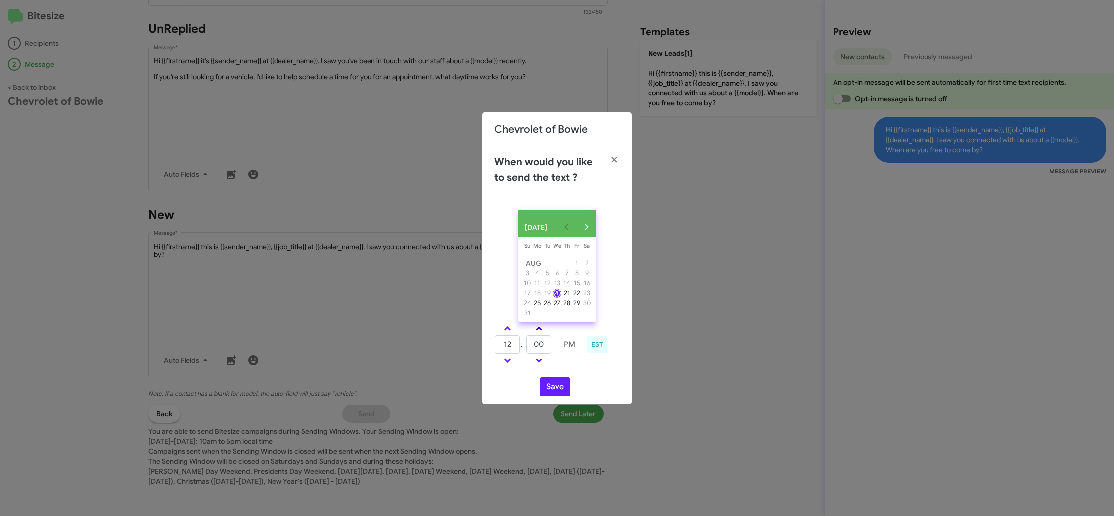
type input "01"
click at [537, 329] on link at bounding box center [538, 328] width 17 height 11
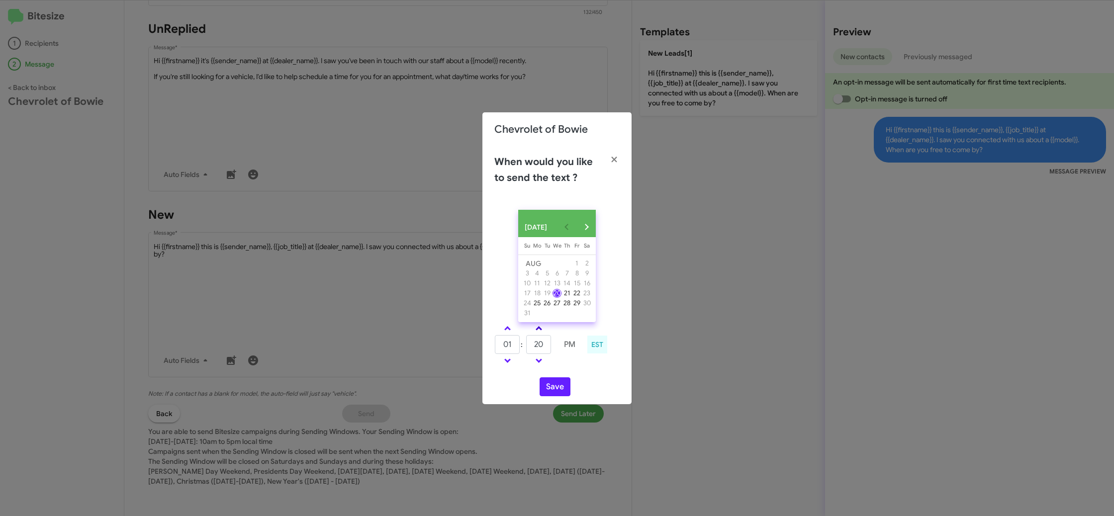
click at [537, 329] on link at bounding box center [538, 328] width 17 height 11
type input "25"
click at [554, 391] on button "Save" at bounding box center [555, 387] width 31 height 19
